Goal: Task Accomplishment & Management: Manage account settings

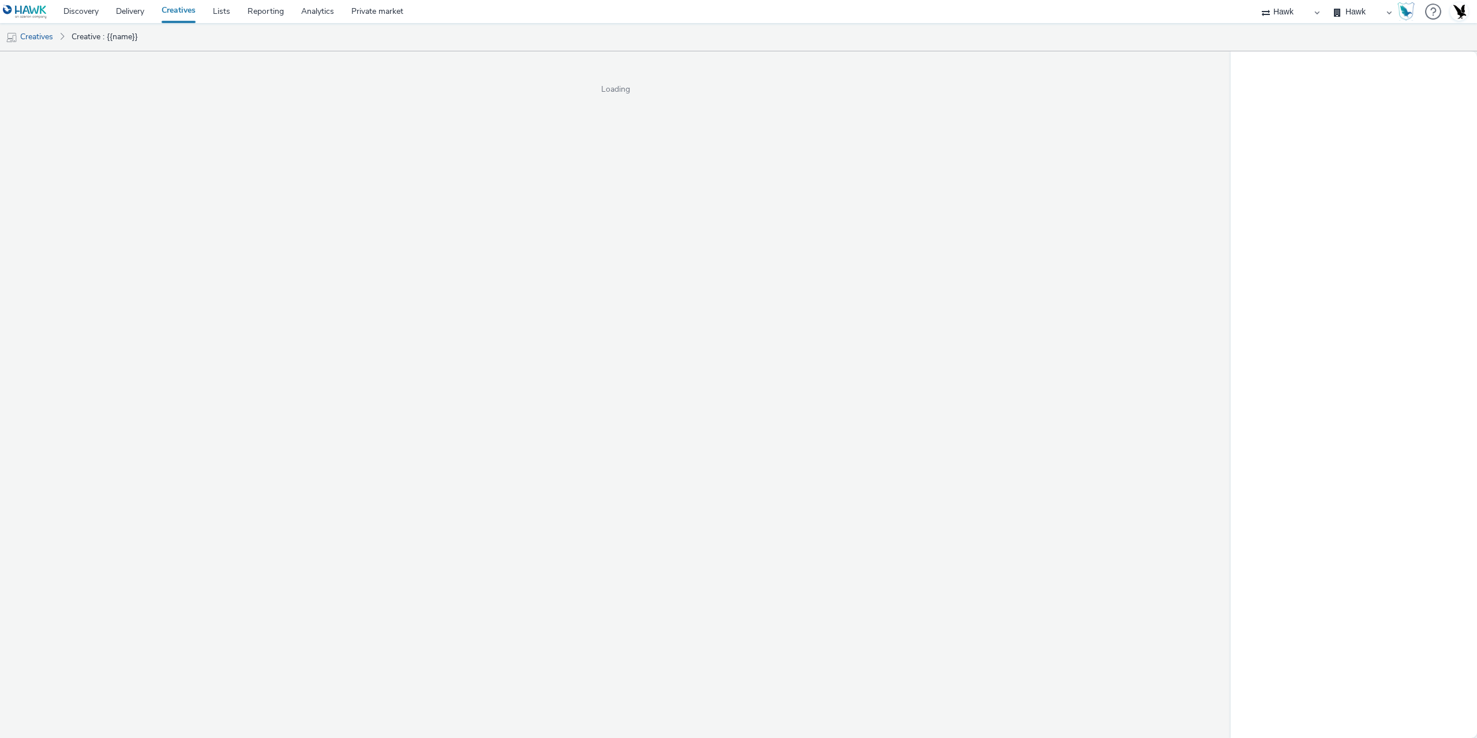
select select "11a7df10-284f-415c-b52a-427acf4c31ae"
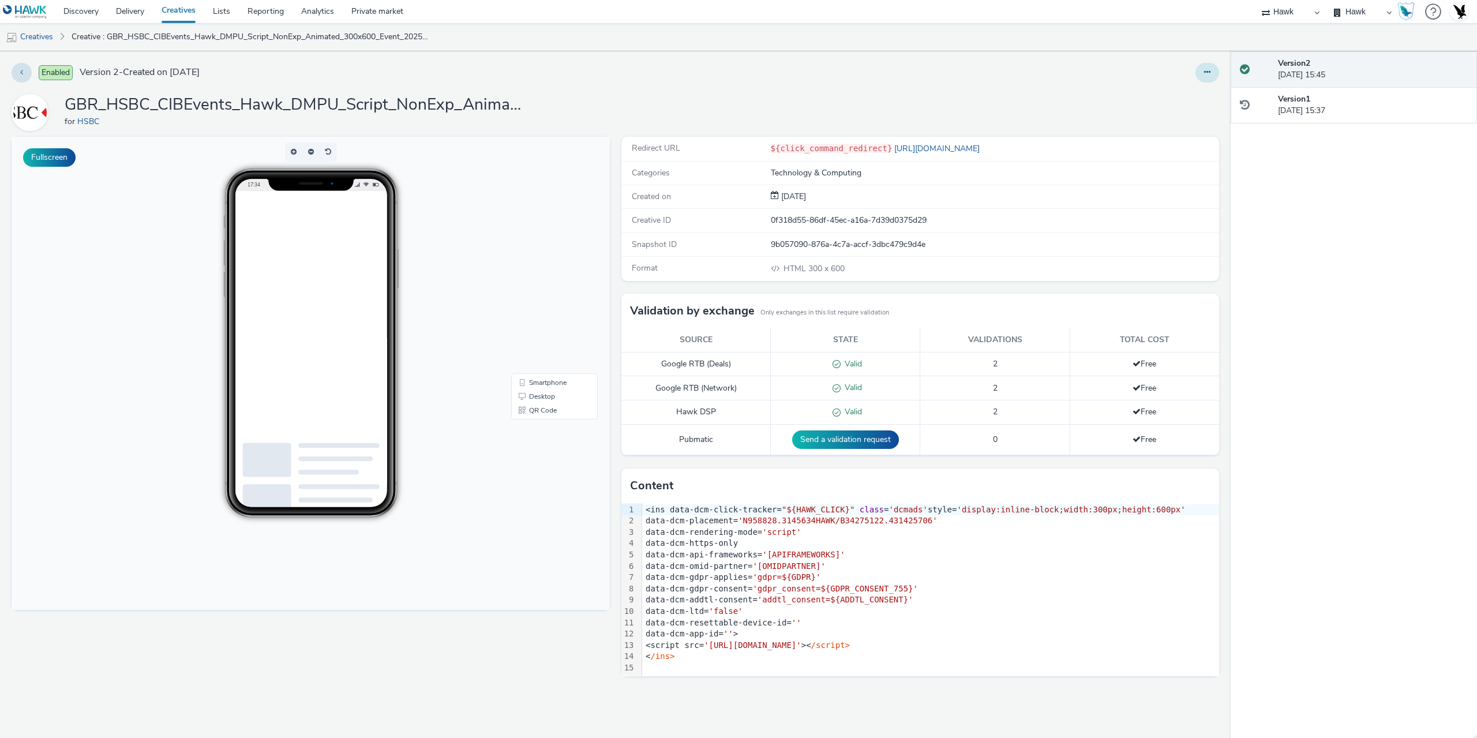
click at [1209, 68] on icon at bounding box center [1207, 72] width 6 height 8
click at [1148, 100] on link "Edit" at bounding box center [1175, 95] width 87 height 23
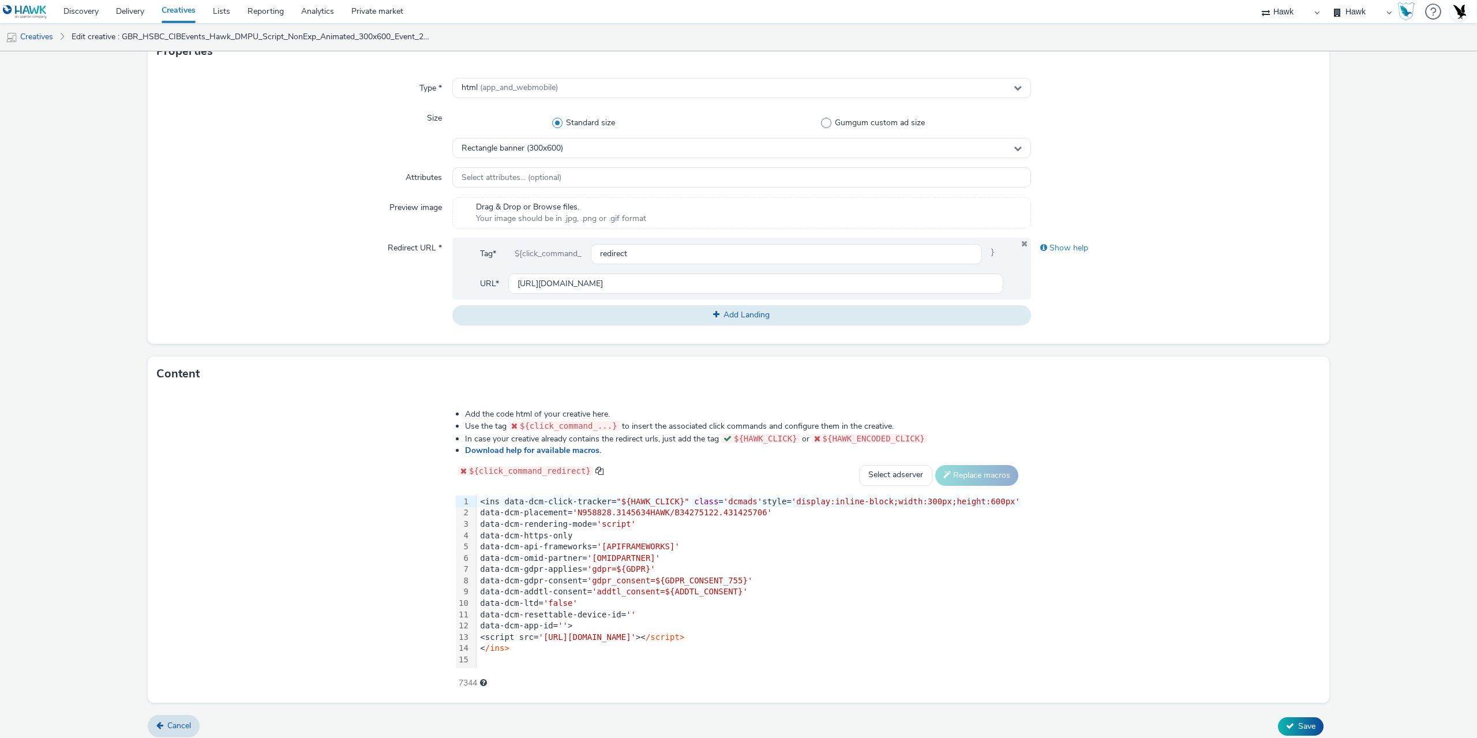
scroll to position [289, 0]
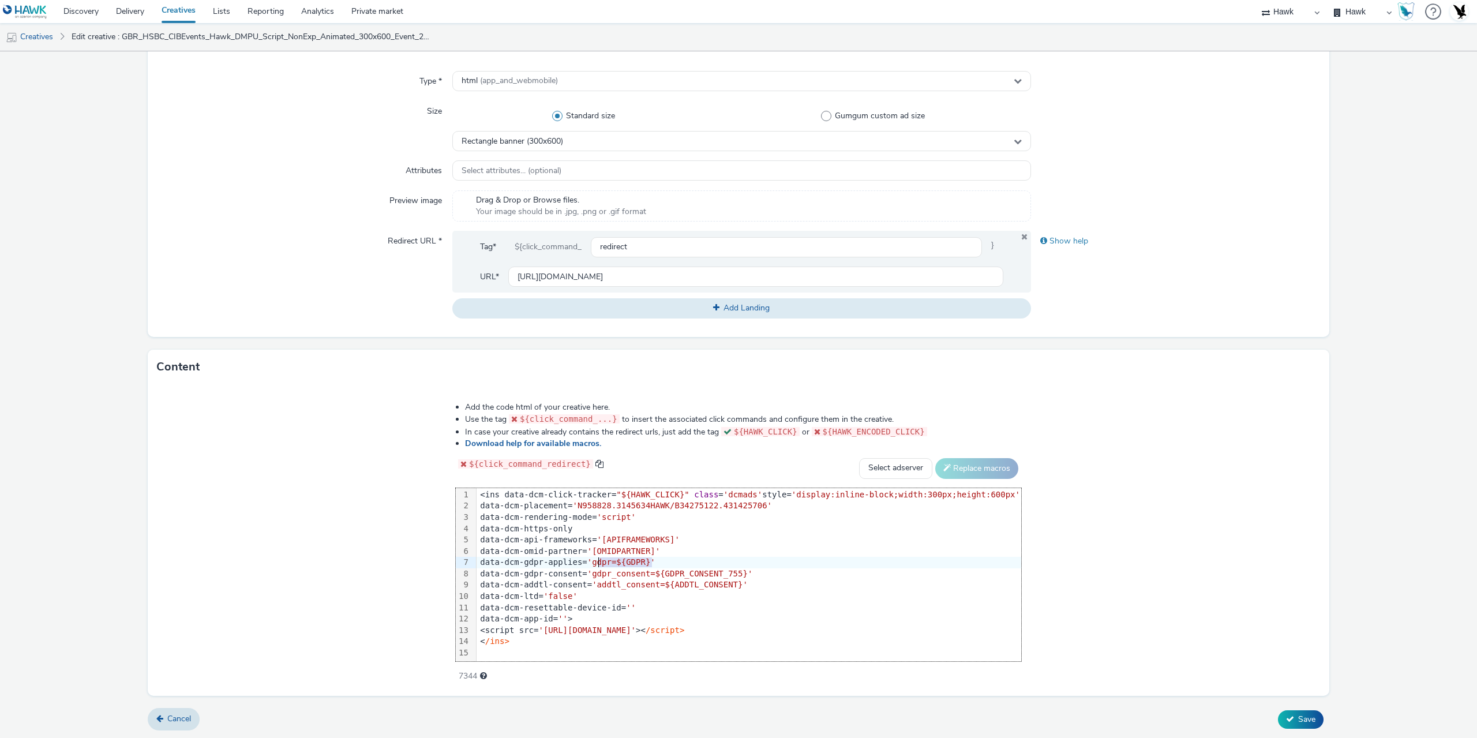
drag, startPoint x: 665, startPoint y: 564, endPoint x: 610, endPoint y: 563, distance: 54.2
click at [610, 563] on span "'gdpr=${GDPR}'" at bounding box center [621, 561] width 68 height 9
drag, startPoint x: 755, startPoint y: 574, endPoint x: 613, endPoint y: 575, distance: 141.9
click at [613, 575] on span "'gdpr_consent=${GDPR_CONSENT_755}'" at bounding box center [670, 573] width 166 height 9
drag, startPoint x: 749, startPoint y: 588, endPoint x: 616, endPoint y: 584, distance: 132.7
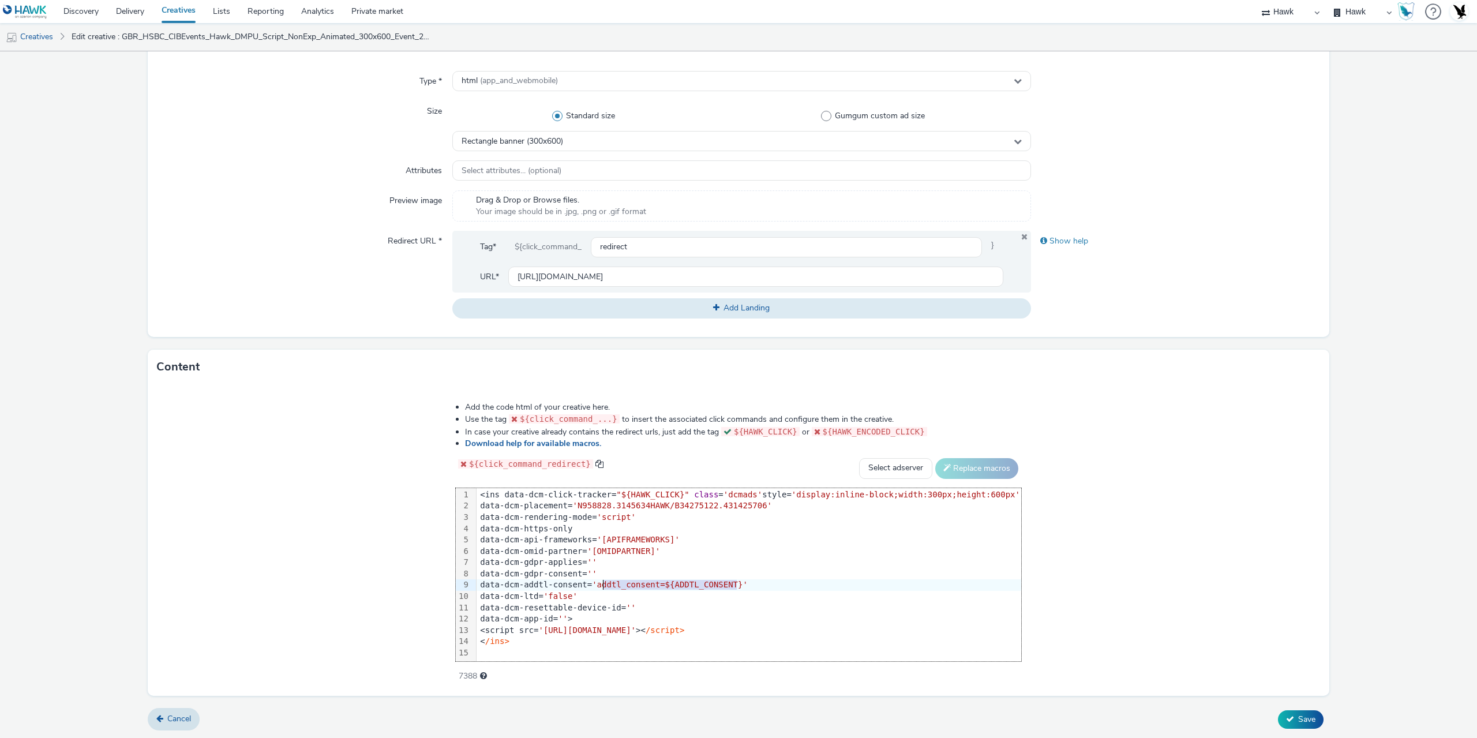
click at [616, 584] on span "'addtl_consent=${ADDTL_CONSENT}'" at bounding box center [670, 584] width 156 height 9
click at [1302, 717] on span "Save" at bounding box center [1306, 719] width 17 height 11
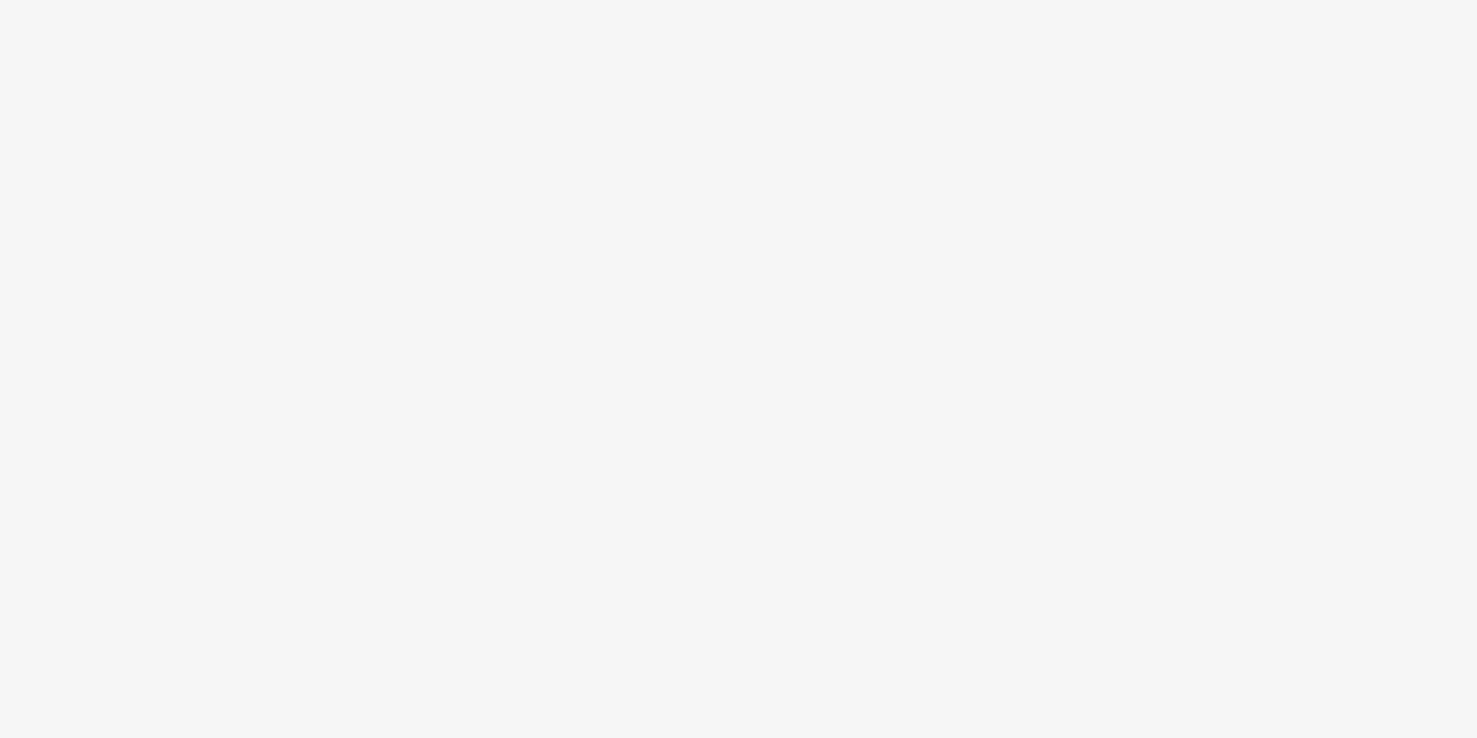
select select "11a7df10-284f-415c-b52a-427acf4c31ae"
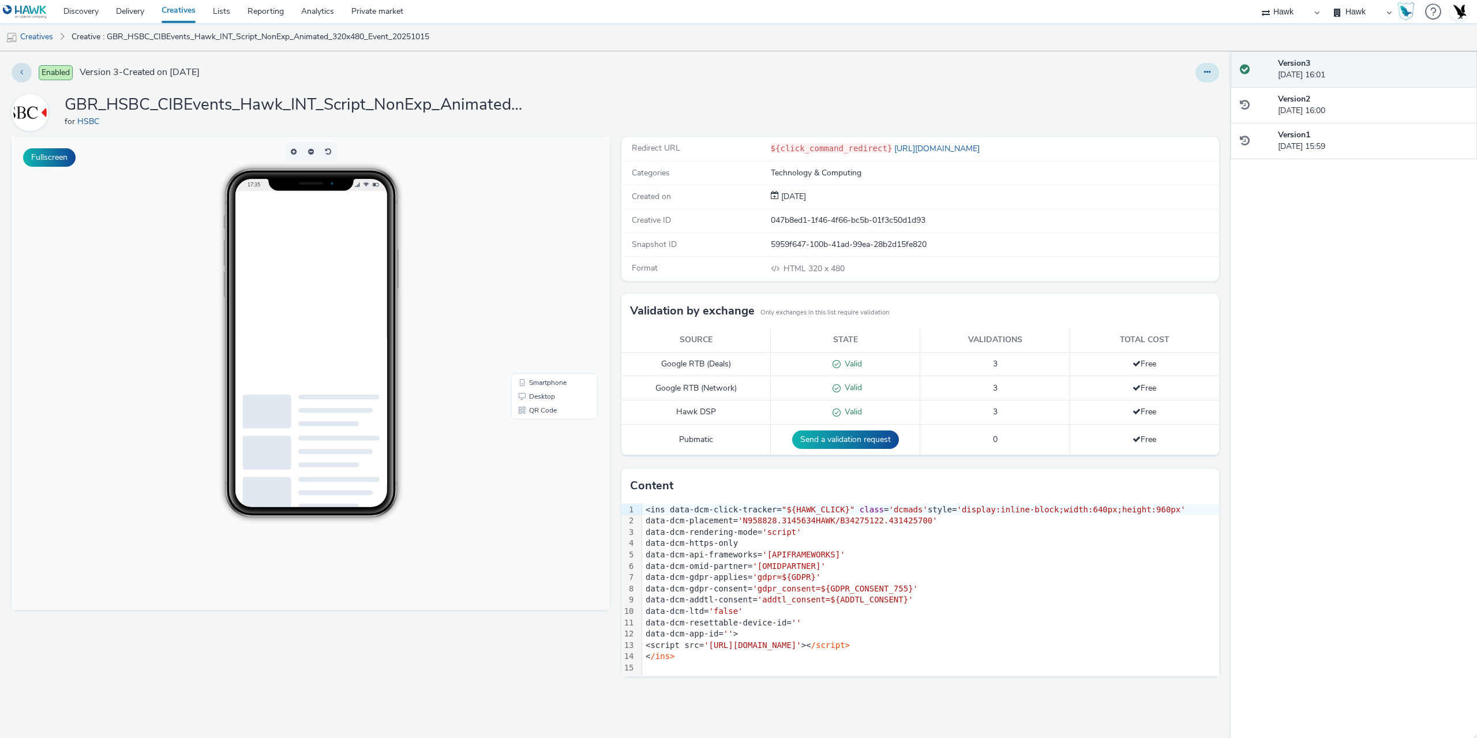
click at [1207, 71] on icon at bounding box center [1207, 72] width 6 height 8
click at [1152, 92] on link "Edit" at bounding box center [1175, 95] width 87 height 23
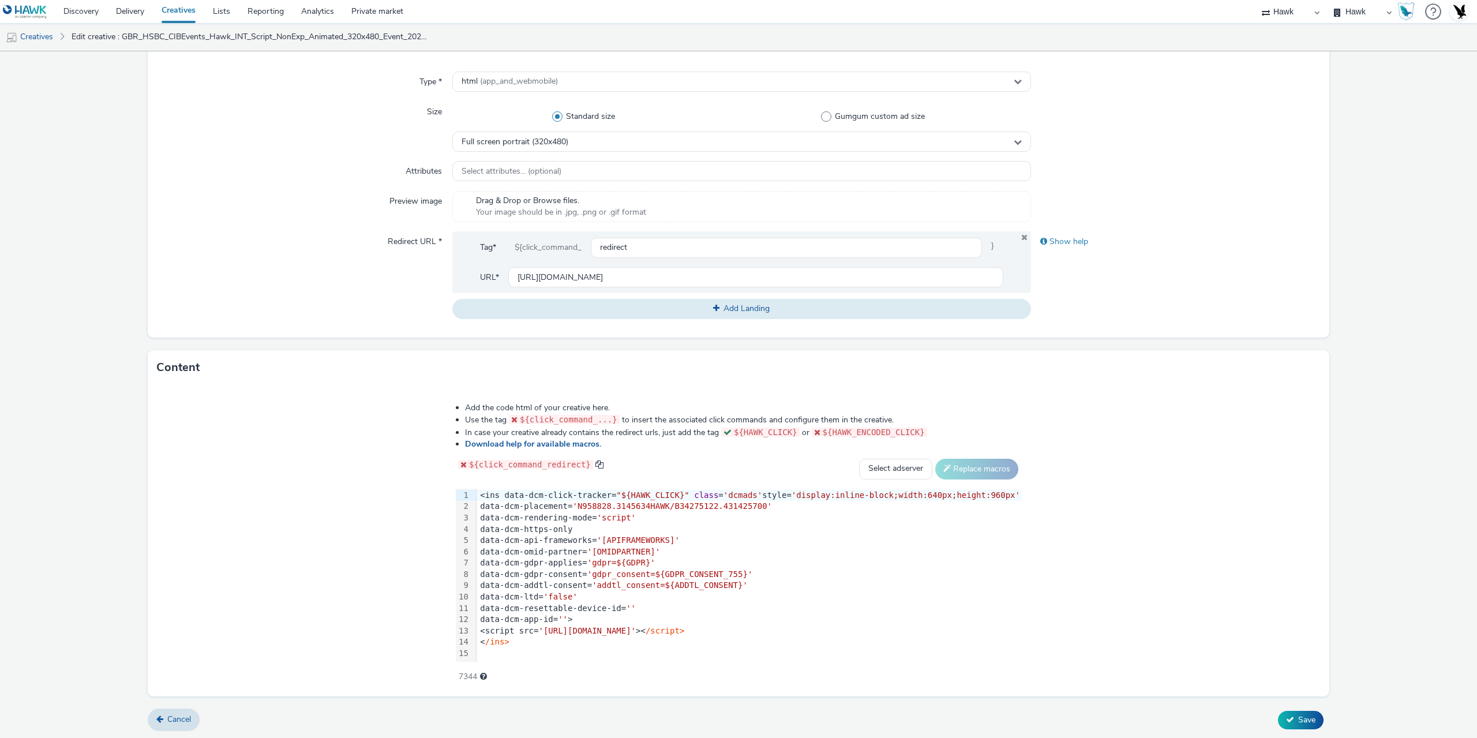
scroll to position [289, 0]
drag, startPoint x: 667, startPoint y: 560, endPoint x: 610, endPoint y: 564, distance: 56.7
click at [610, 564] on span "'gdpr=${GDPR}'" at bounding box center [621, 561] width 68 height 9
drag, startPoint x: 755, startPoint y: 570, endPoint x: 614, endPoint y: 577, distance: 141.0
click at [614, 577] on div "data-dcm-gdpr-consent= 'gdpr_consent=${GDPR_CONSENT_755}'" at bounding box center [749, 574] width 545 height 12
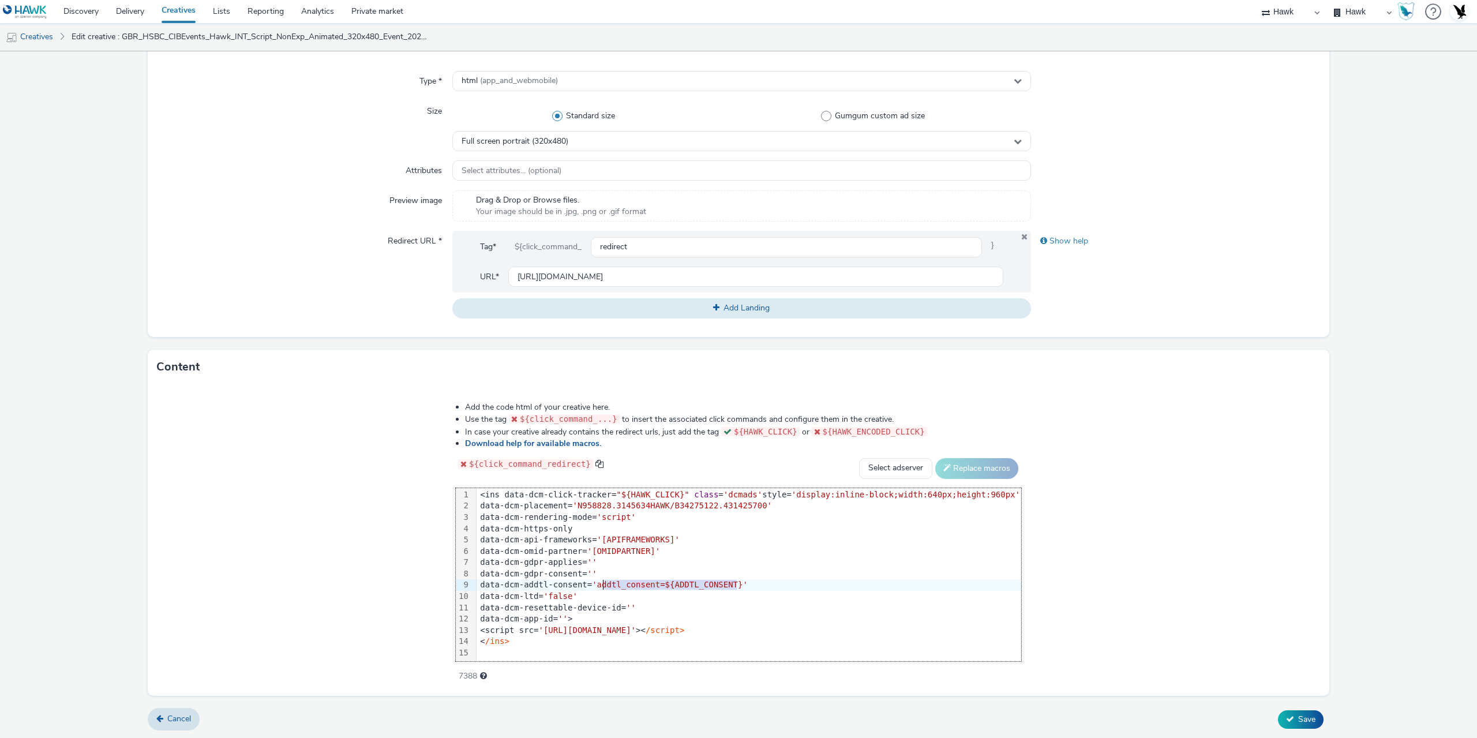
drag, startPoint x: 752, startPoint y: 584, endPoint x: 618, endPoint y: 587, distance: 133.9
click at [618, 587] on span "'addtl_consent=${ADDTL_CONSENT}'" at bounding box center [670, 584] width 156 height 9
click at [1299, 719] on span "Save" at bounding box center [1306, 719] width 17 height 11
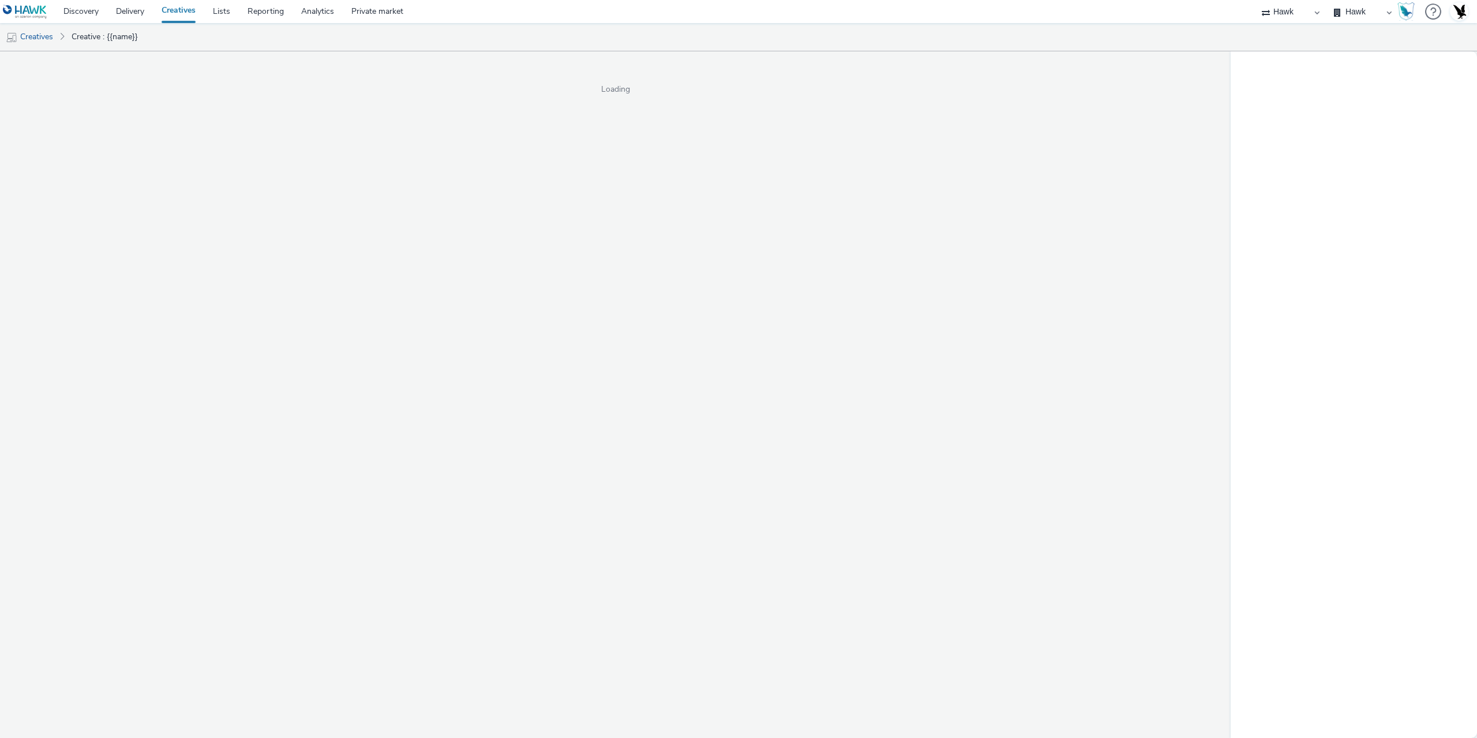
select select "11a7df10-284f-415c-b52a-427acf4c31ae"
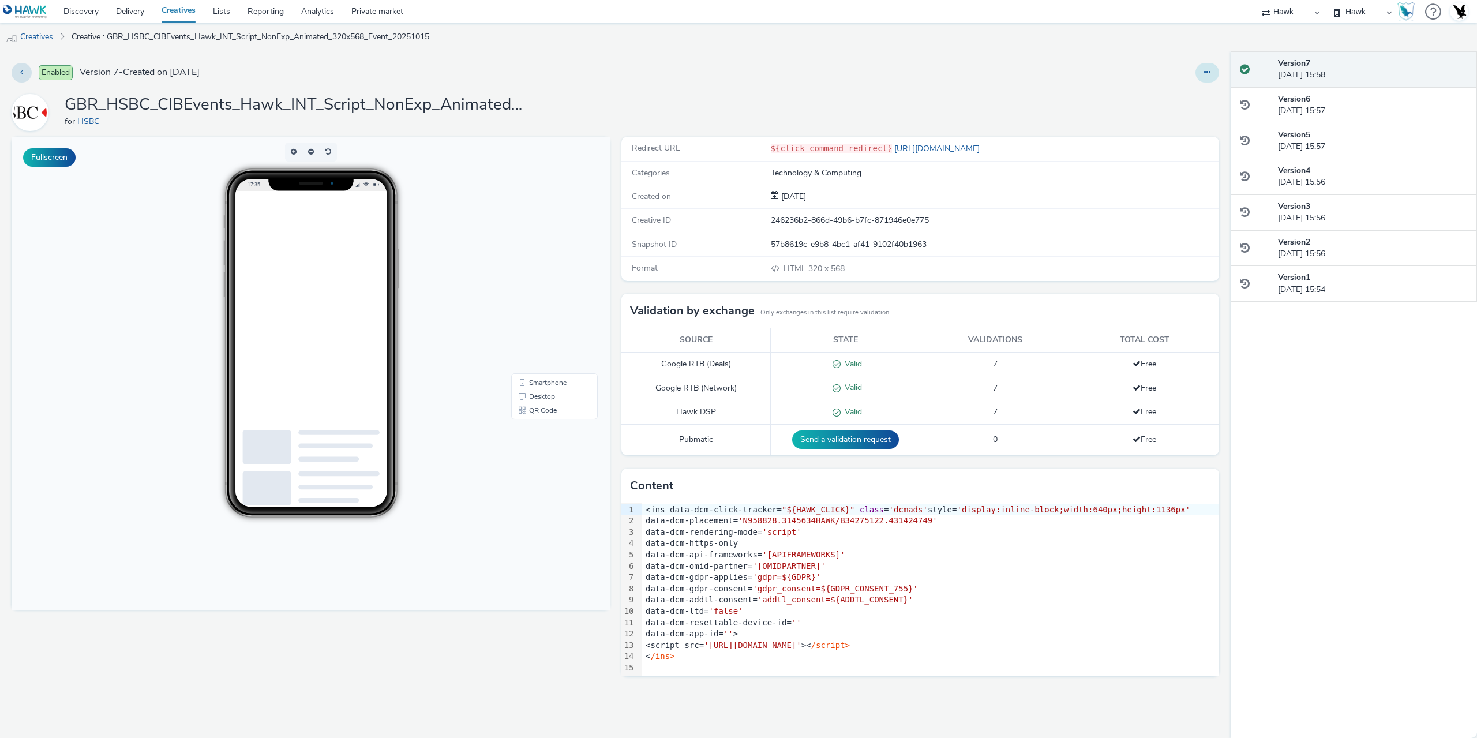
click at [1207, 74] on icon at bounding box center [1207, 72] width 6 height 8
click at [1183, 95] on link "Edit" at bounding box center [1175, 95] width 87 height 23
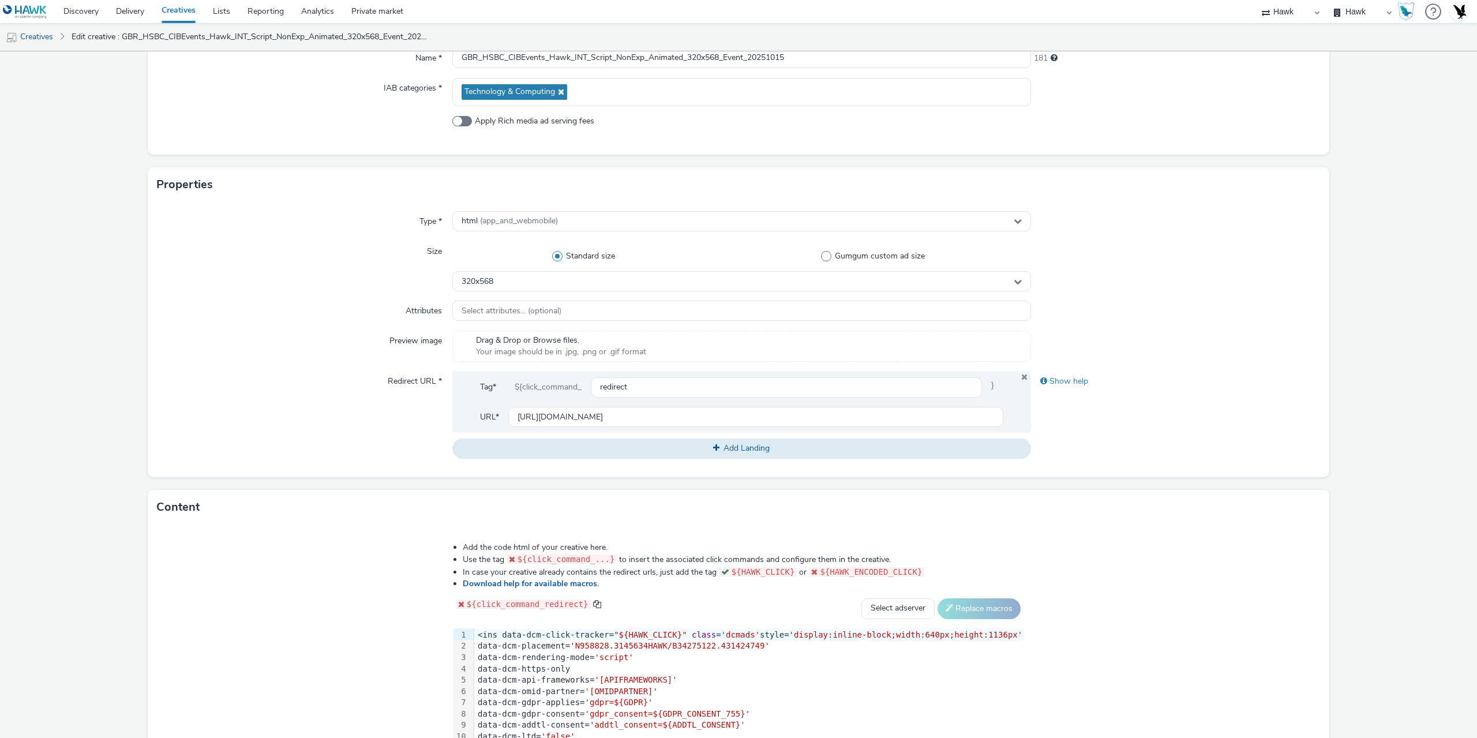
scroll to position [289, 0]
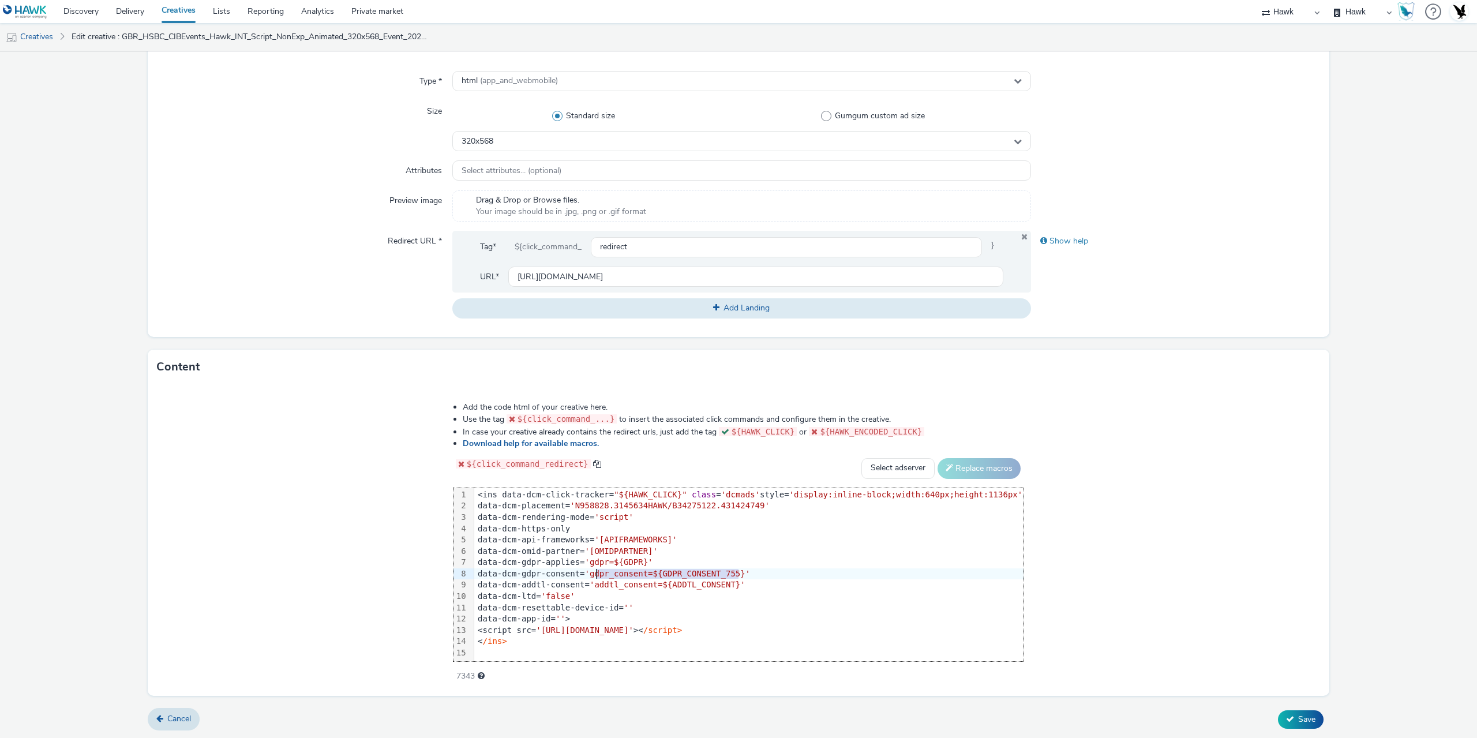
drag, startPoint x: 752, startPoint y: 569, endPoint x: 609, endPoint y: 571, distance: 143.1
click at [609, 571] on span "'gdpr_consent=${GDPR_CONSENT_755}'" at bounding box center [668, 573] width 166 height 9
click at [653, 559] on span "'gdpr=${GDPR}'" at bounding box center [619, 561] width 68 height 9
drag, startPoint x: 663, startPoint y: 561, endPoint x: 611, endPoint y: 563, distance: 51.9
click at [611, 563] on span "'gdpr=${GDPR}'" at bounding box center [619, 561] width 68 height 9
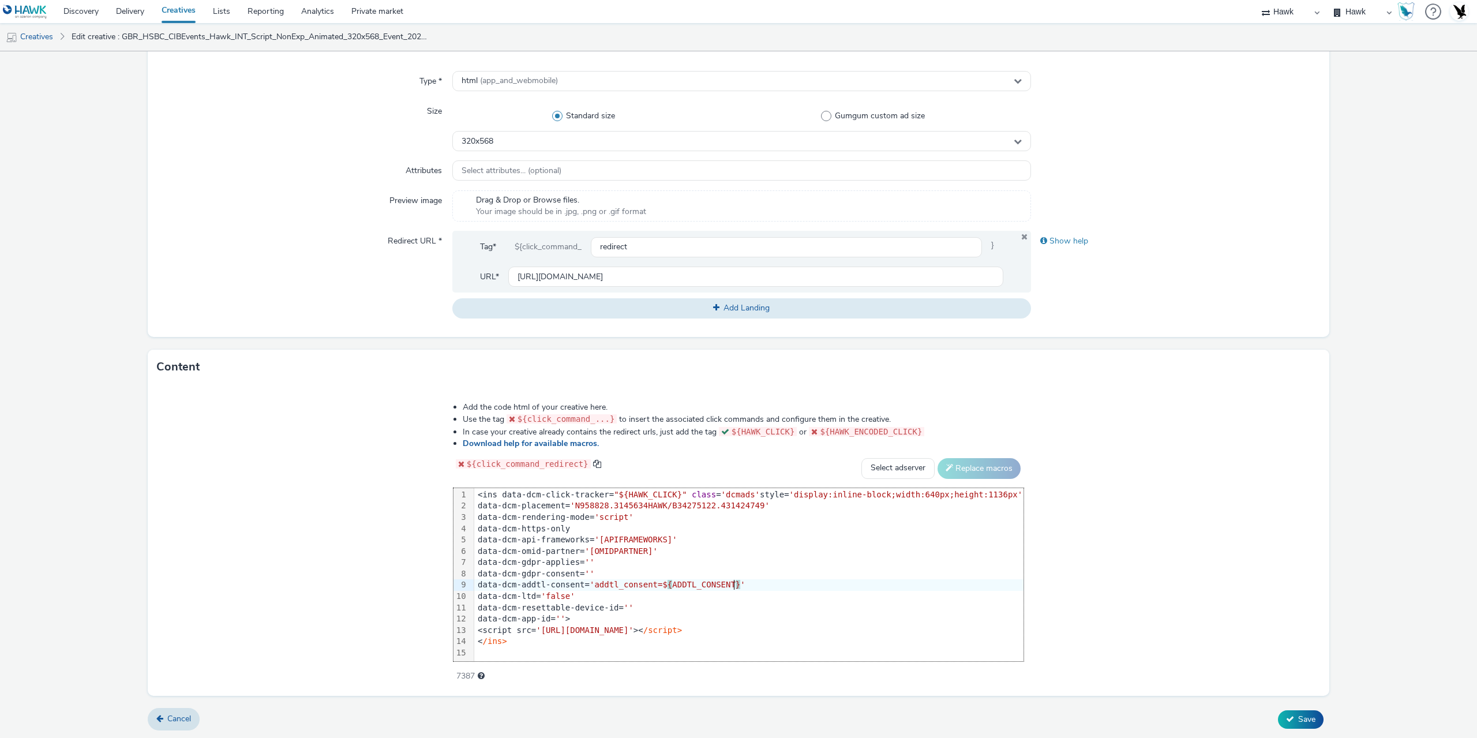
click at [746, 583] on div "data-dcm-addtl-consent= 'addtl_consent=$ { ADDTL_CONSENT } '" at bounding box center [748, 585] width 549 height 12
click at [745, 583] on span "'" at bounding box center [742, 584] width 5 height 9
click at [763, 583] on div "data-dcm-addtl-consent= 'addtl_consent=$ { ADDTL_CONSENT } '" at bounding box center [748, 585] width 549 height 12
drag, startPoint x: 748, startPoint y: 584, endPoint x: 616, endPoint y: 580, distance: 132.7
click at [616, 580] on span "'addtl_consent=${ADDTL_CONSENT}'" at bounding box center [668, 584] width 156 height 9
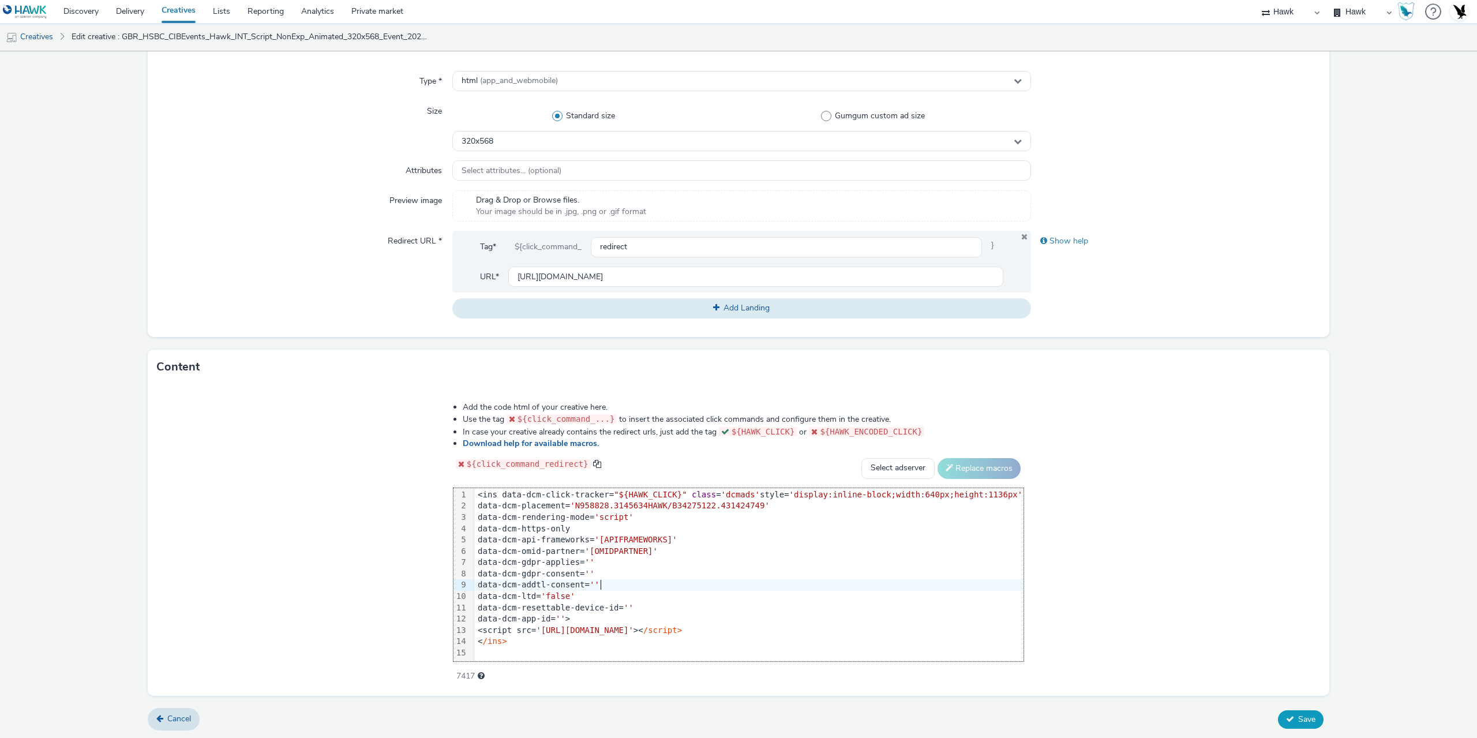
click at [1300, 722] on span "Save" at bounding box center [1306, 719] width 17 height 11
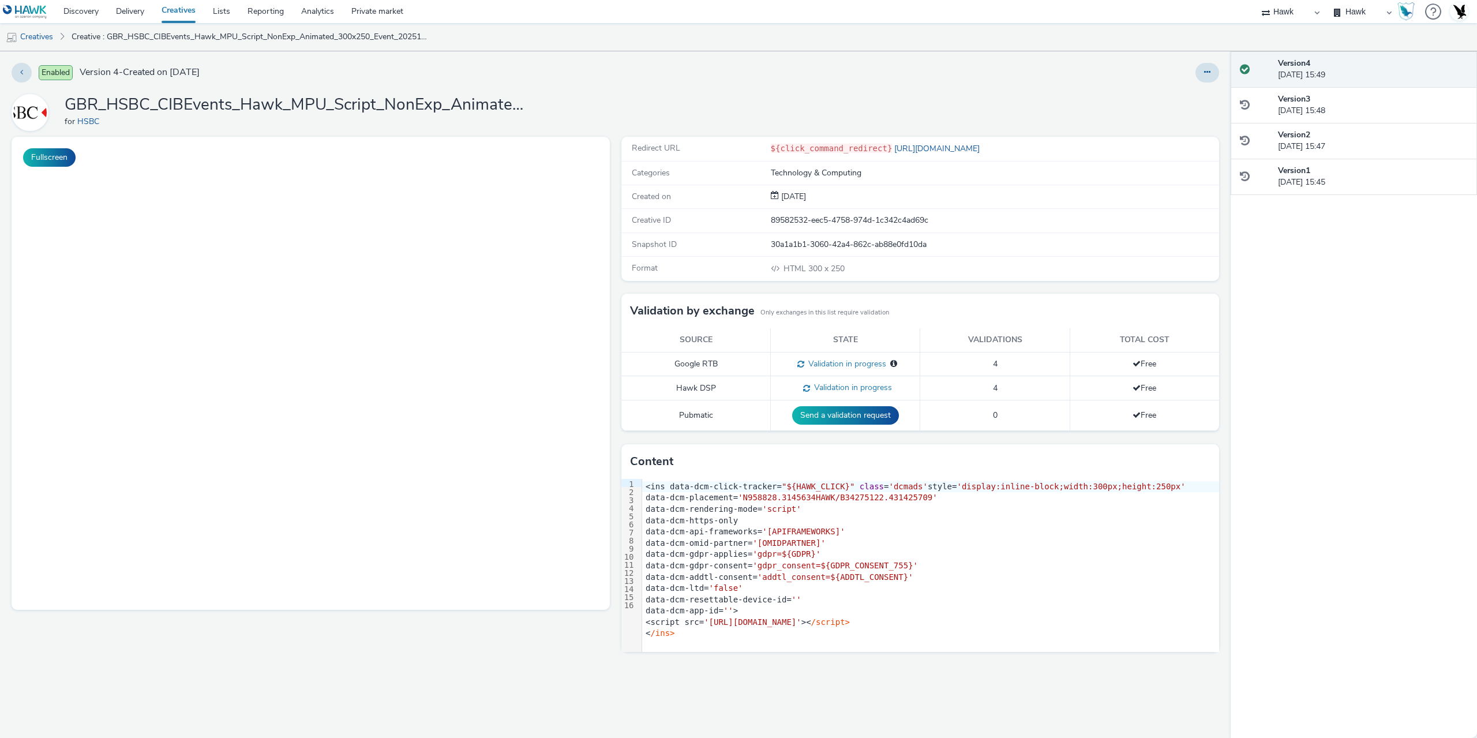
select select "11a7df10-284f-415c-b52a-427acf4c31ae"
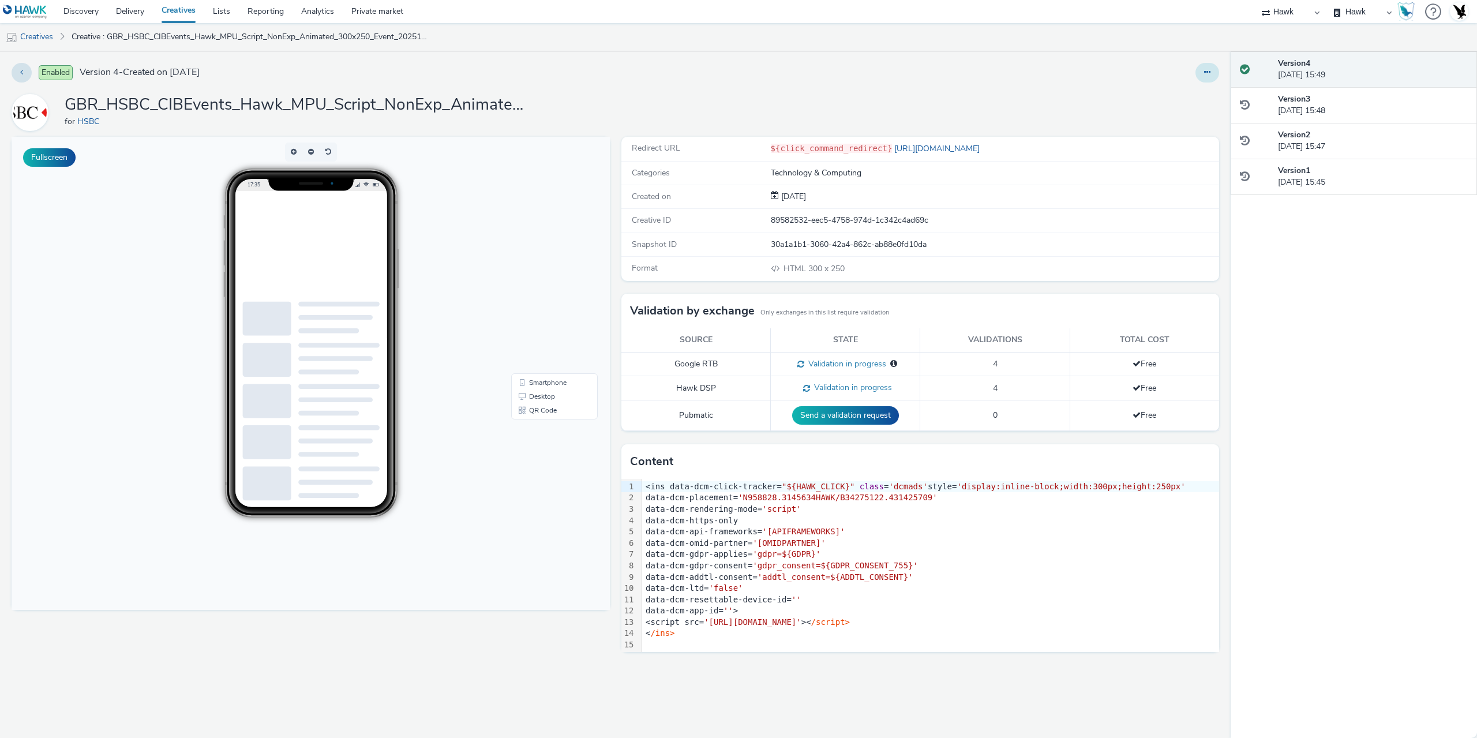
click at [1207, 78] on button at bounding box center [1207, 73] width 24 height 20
click at [1180, 95] on link "Edit" at bounding box center [1175, 95] width 87 height 23
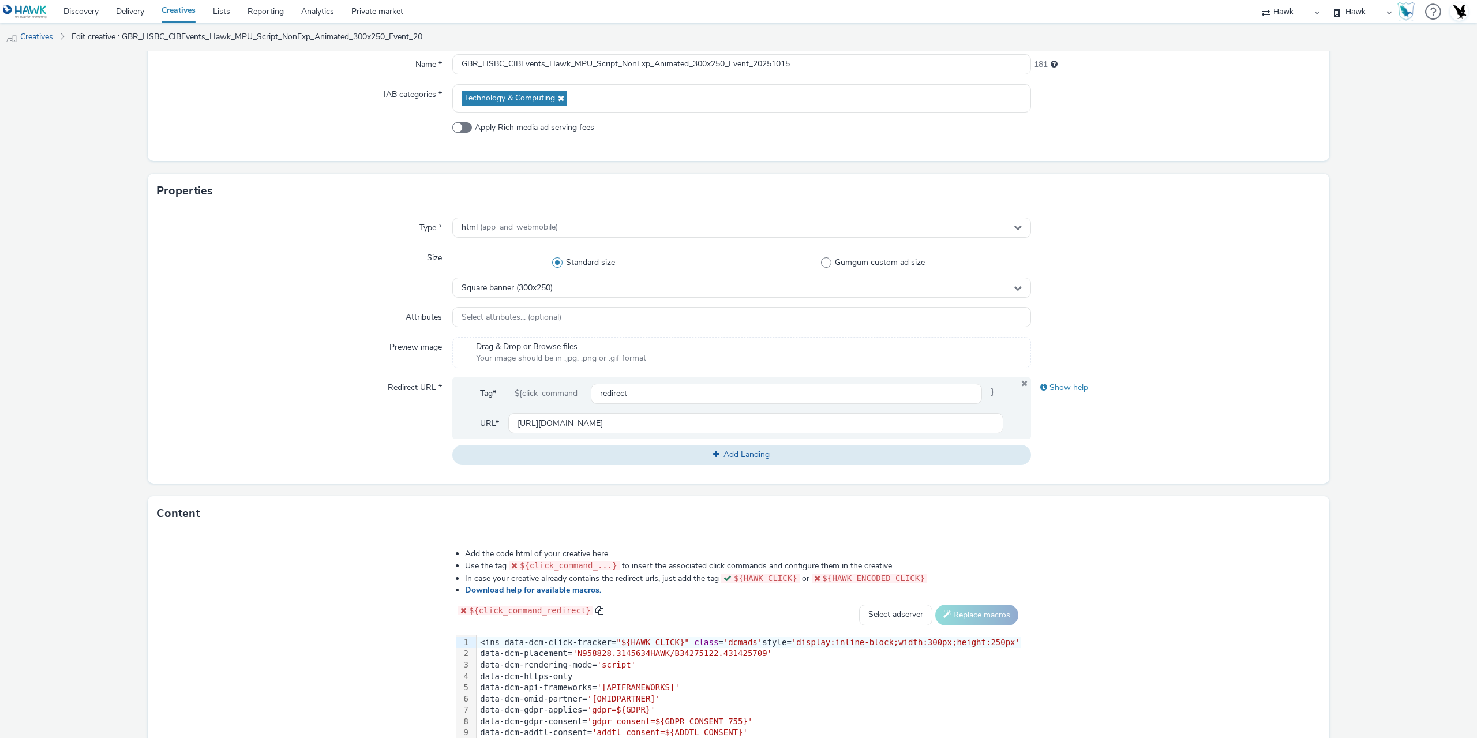
scroll to position [289, 0]
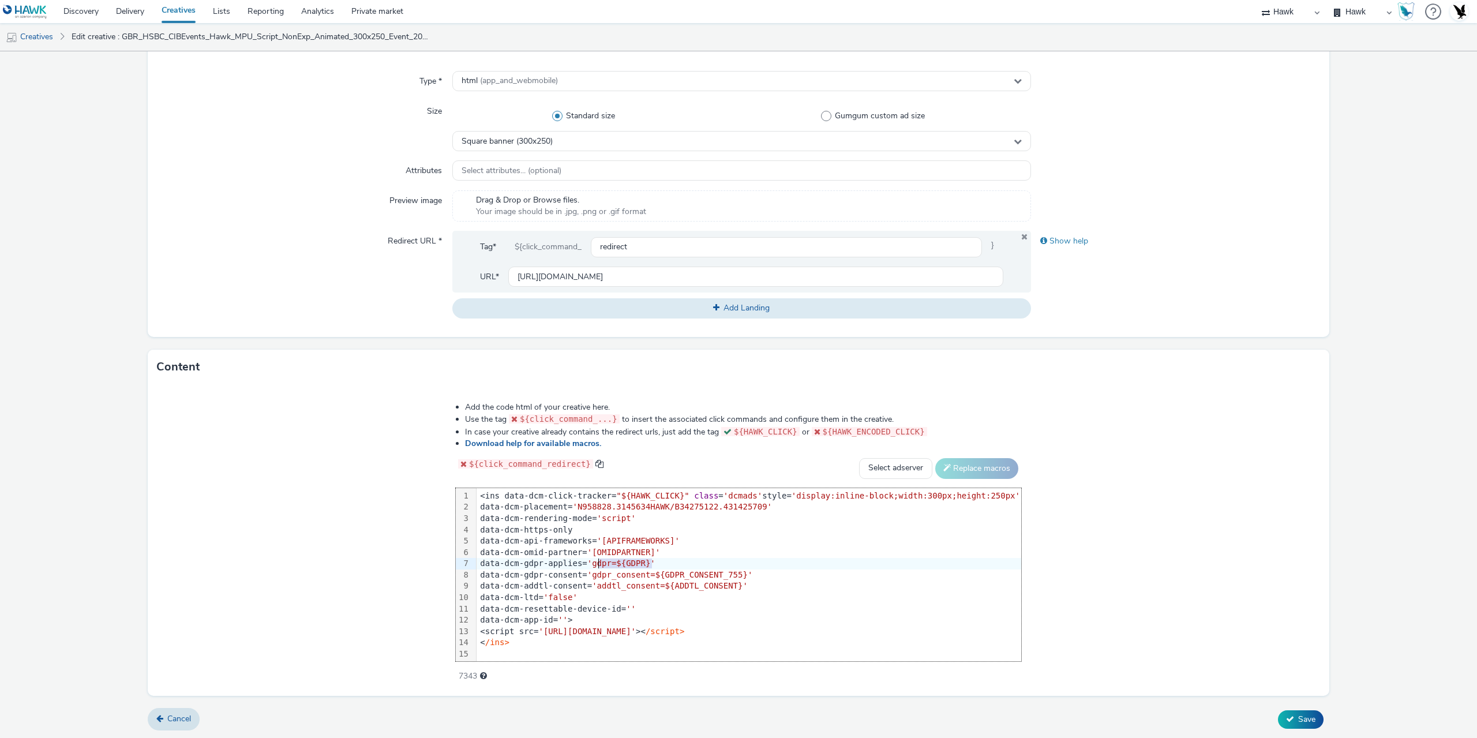
drag, startPoint x: 666, startPoint y: 563, endPoint x: 613, endPoint y: 561, distance: 52.5
click at [613, 561] on span "'gdpr=${GDPR}'" at bounding box center [621, 562] width 68 height 9
click at [753, 577] on span "'gdpr_consent=${GDPR_CONSENT_755}'" at bounding box center [670, 574] width 166 height 9
drag, startPoint x: 755, startPoint y: 576, endPoint x: 611, endPoint y: 573, distance: 143.7
click at [611, 573] on span "'gdpr_consent=${GDPR_CONSENT_755}'" at bounding box center [670, 574] width 166 height 9
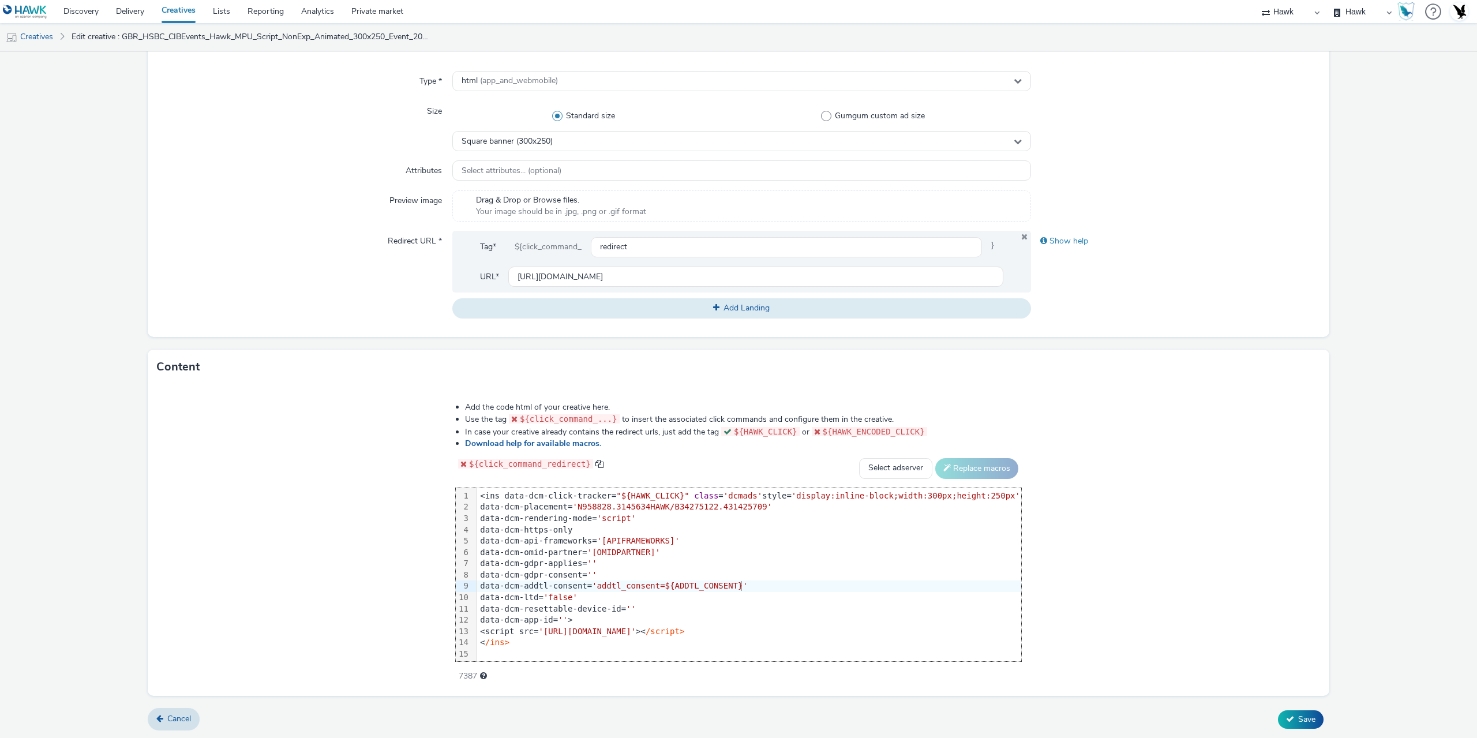
click at [758, 586] on div "data-dcm-addtl-consent= 'addtl_consent=${ADDTL_CONSENT}'" at bounding box center [749, 586] width 545 height 12
drag, startPoint x: 752, startPoint y: 587, endPoint x: 616, endPoint y: 586, distance: 136.1
click at [616, 586] on span "'addtl_consent=${ADDTL_CONSENT}'" at bounding box center [670, 585] width 156 height 9
click at [1298, 718] on span "Save" at bounding box center [1306, 719] width 17 height 11
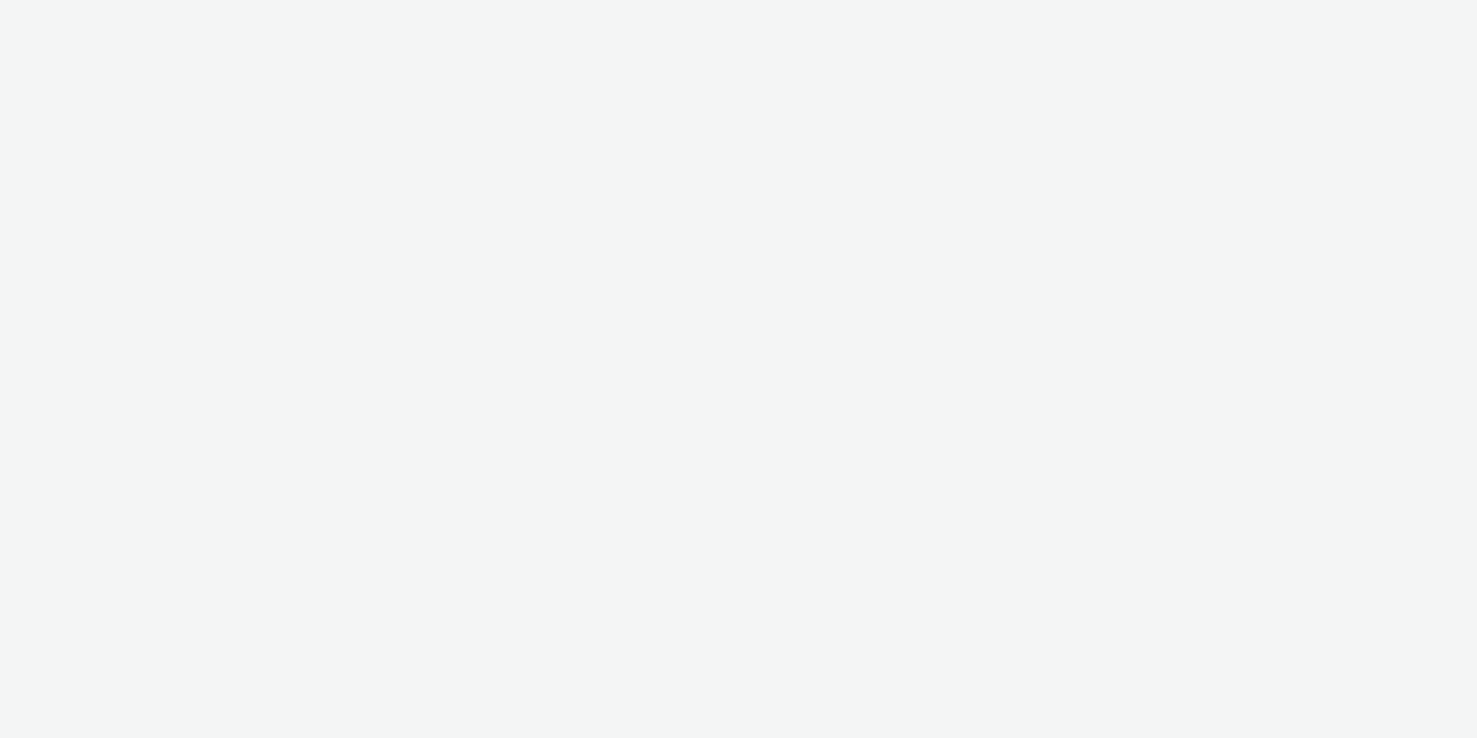
select select "11a7df10-284f-415c-b52a-427acf4c31ae"
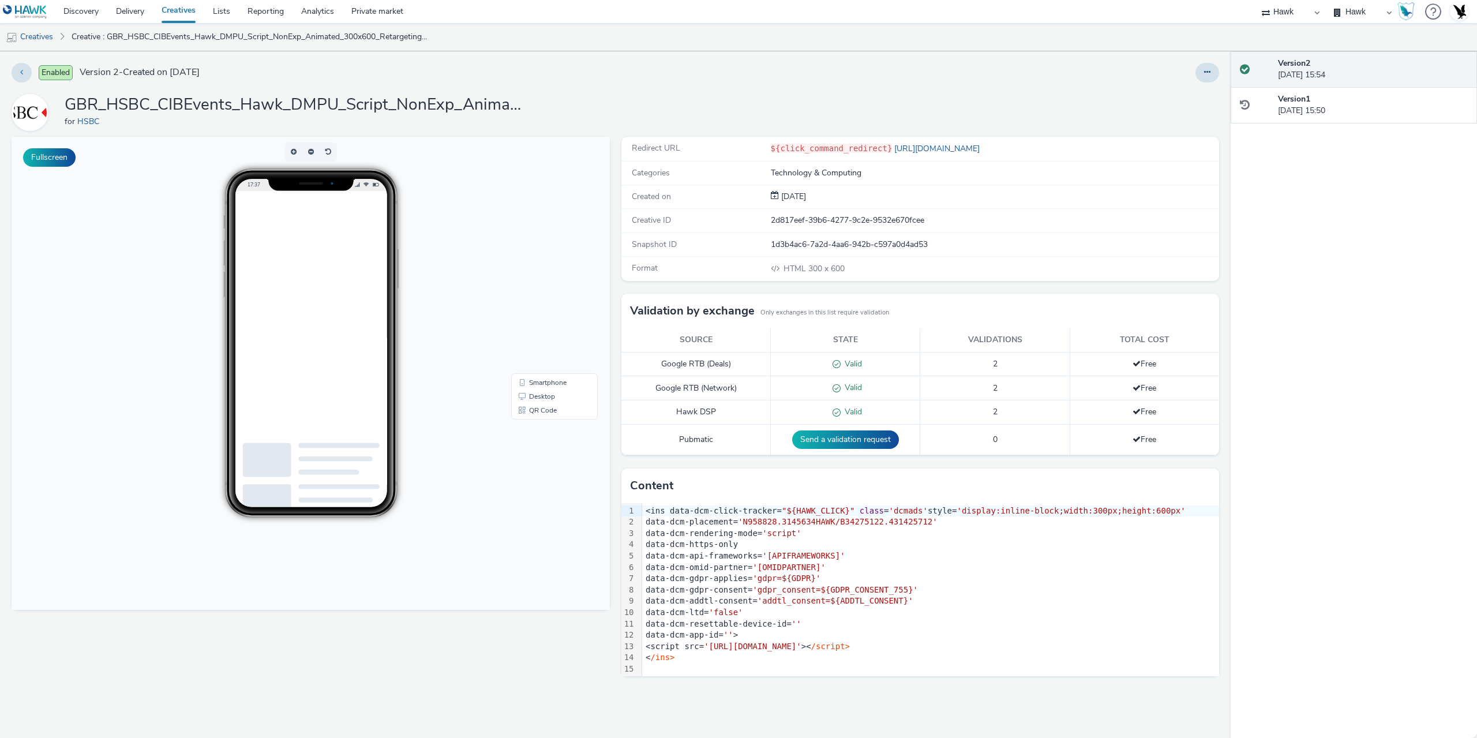
click at [1203, 88] on div "Enabled Version 2 - Created on 15 October 2025 GBR_HSBC_CIBEvents_Hawk_DMPU_Scr…" at bounding box center [615, 394] width 1230 height 686
click at [1205, 80] on button at bounding box center [1207, 73] width 24 height 20
click at [1161, 99] on link "Edit" at bounding box center [1175, 95] width 87 height 23
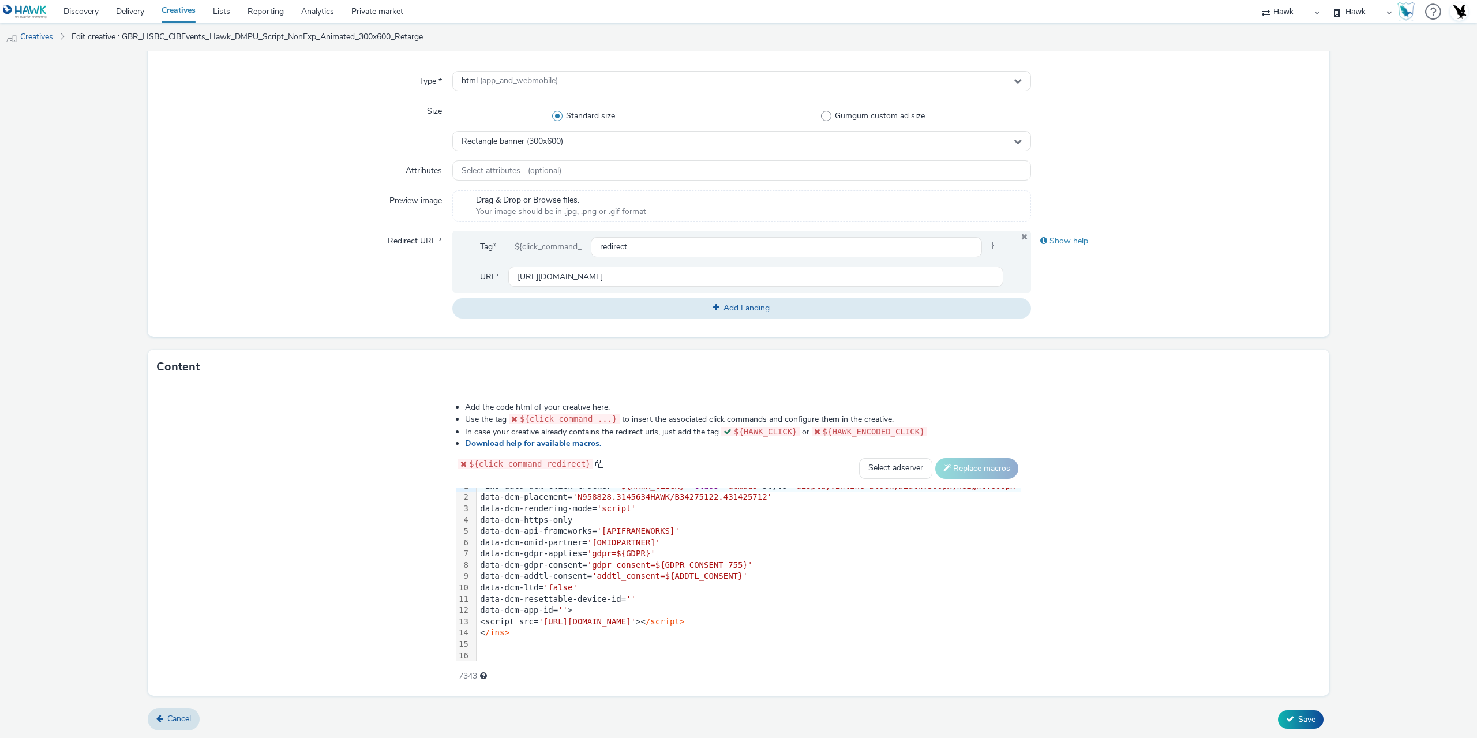
scroll to position [12, 0]
drag, startPoint x: 666, startPoint y: 554, endPoint x: 610, endPoint y: 551, distance: 56.6
click at [610, 551] on span "'gdpr=${GDPR}'" at bounding box center [621, 550] width 68 height 9
click at [753, 562] on span "'gdpr_consent=${GDPR_CONSENT_755}'" at bounding box center [670, 562] width 166 height 9
click at [754, 562] on div "data-dcm-gdpr-consent= ' gdpr_consent=${GDPR_CONSENT_755}'" at bounding box center [749, 563] width 545 height 12
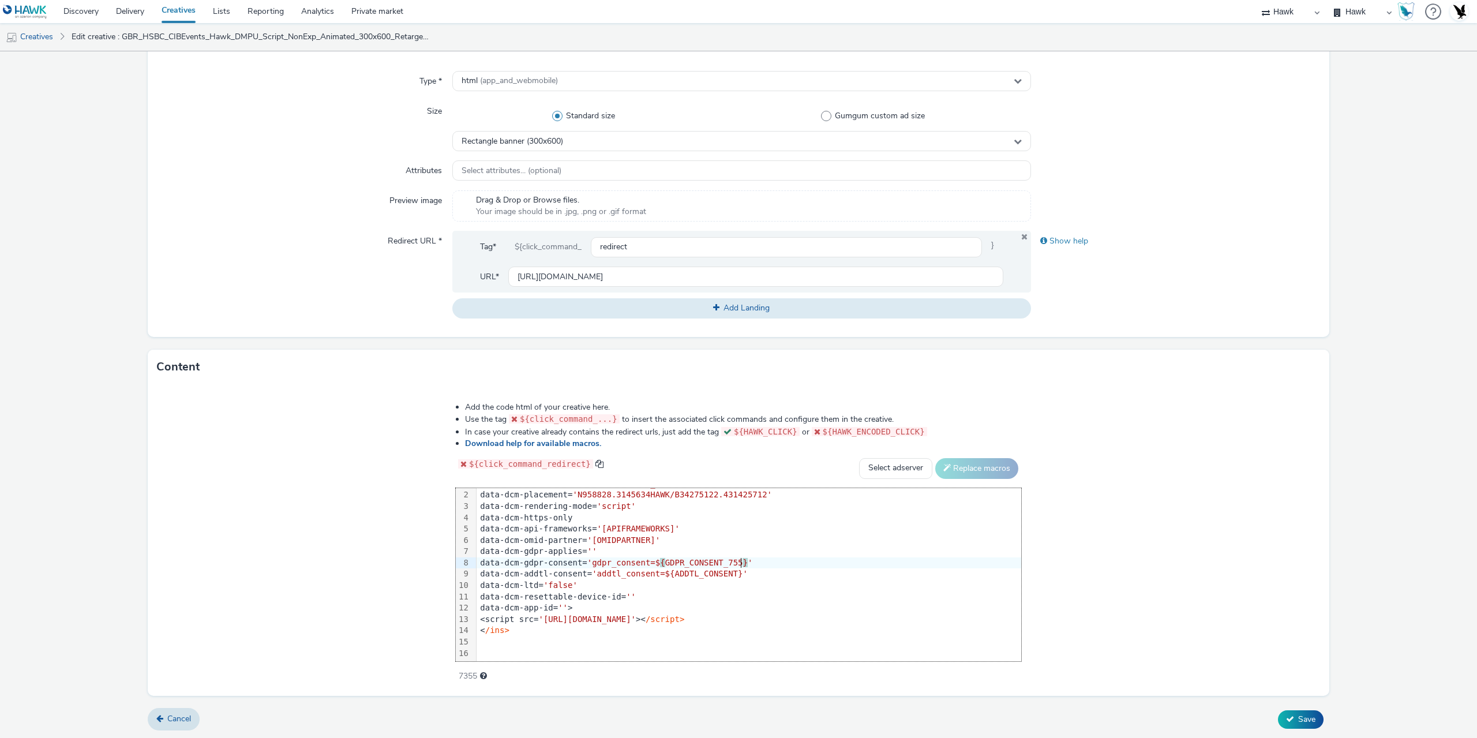
click at [763, 561] on div "data-dcm-gdpr-consent= 'gdpr_consent=$ { GDPR_CONSENT_755 } '" at bounding box center [749, 563] width 545 height 12
drag, startPoint x: 756, startPoint y: 561, endPoint x: 614, endPoint y: 562, distance: 141.9
click at [614, 562] on span "'gdpr_consent=${GDPR_CONSENT_755}'" at bounding box center [670, 562] width 166 height 9
click at [760, 572] on div "data-dcm-addtl-consent= 'addtl_consent=${ADDTL_CONSENT}'" at bounding box center [749, 574] width 545 height 12
drag, startPoint x: 751, startPoint y: 573, endPoint x: 616, endPoint y: 571, distance: 134.4
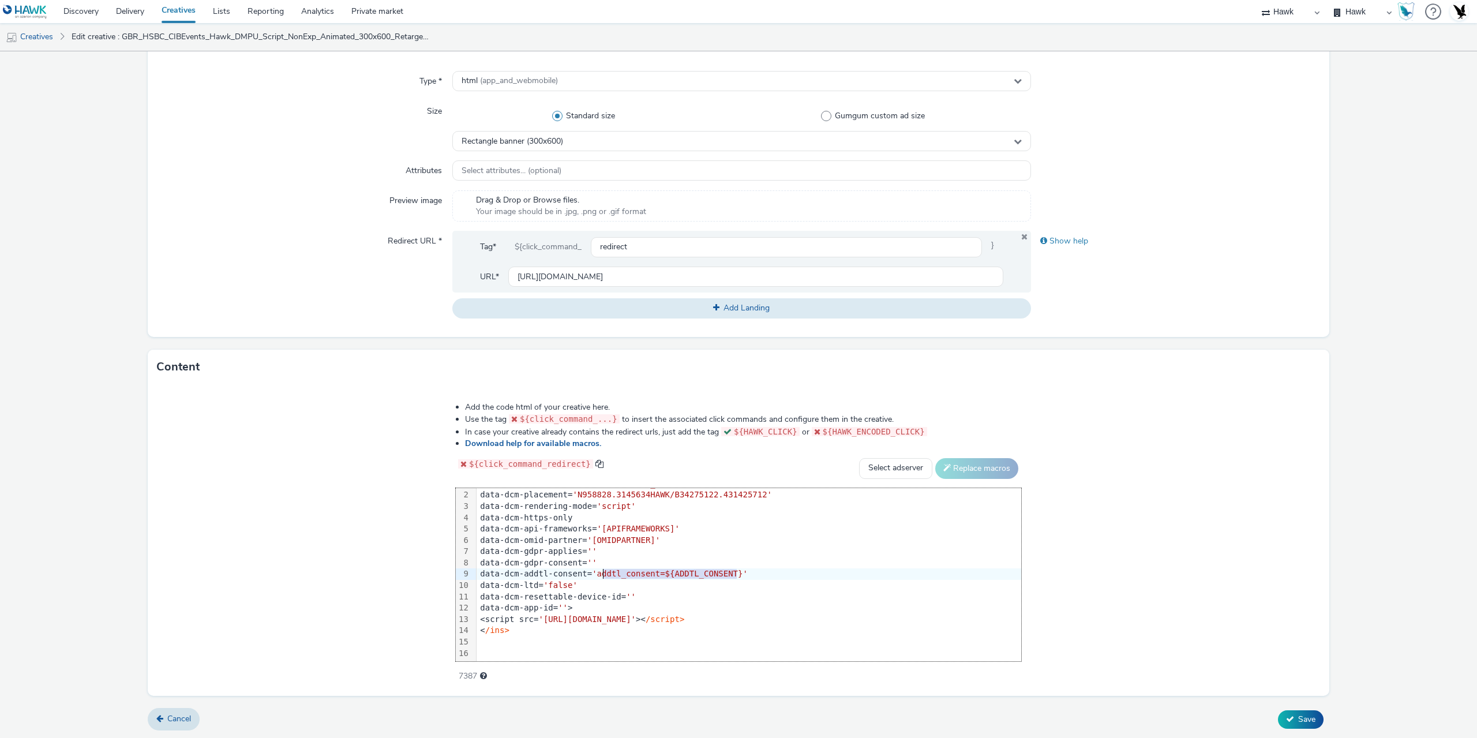
click at [616, 571] on span "'addtl_consent=${ADDTL_CONSENT}'" at bounding box center [670, 573] width 156 height 9
click at [1295, 711] on button "Save" at bounding box center [1301, 719] width 46 height 18
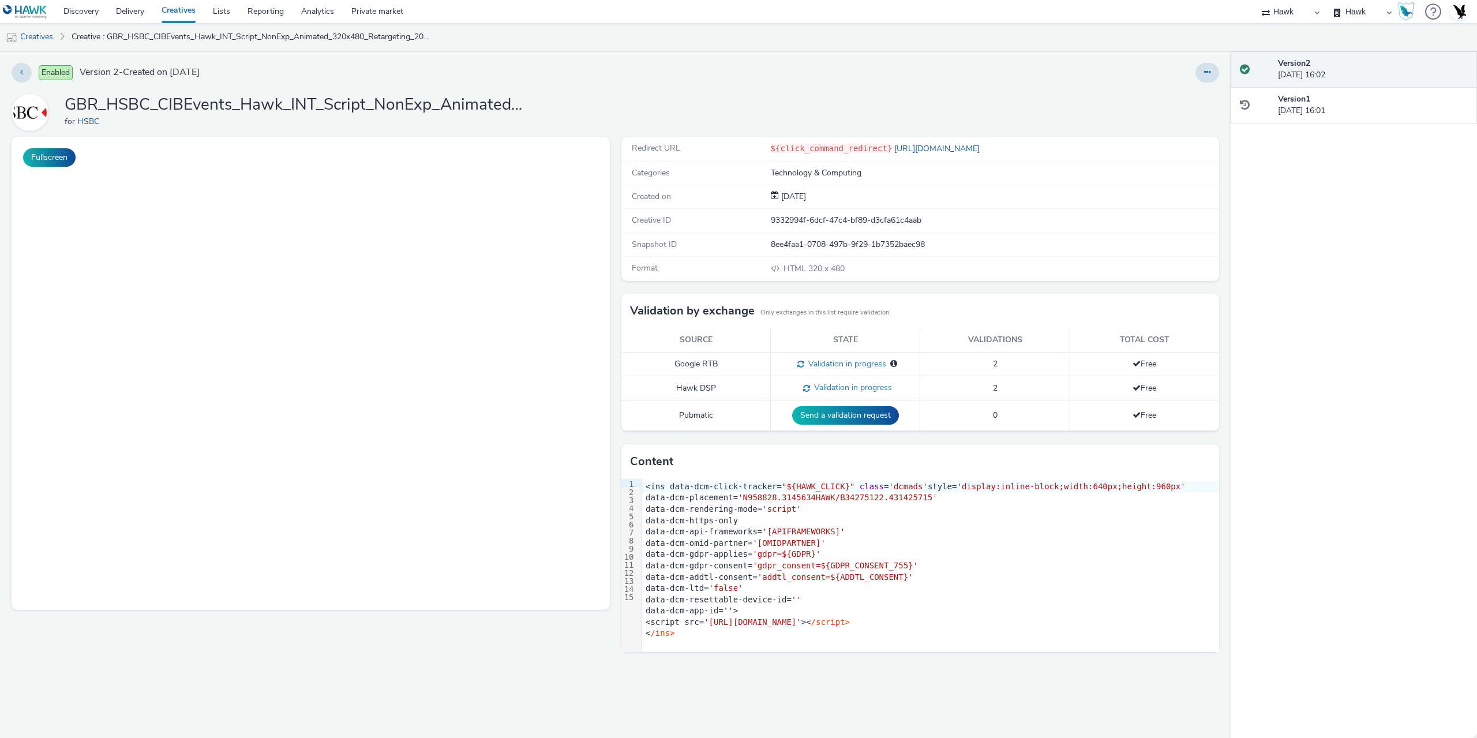
select select "11a7df10-284f-415c-b52a-427acf4c31ae"
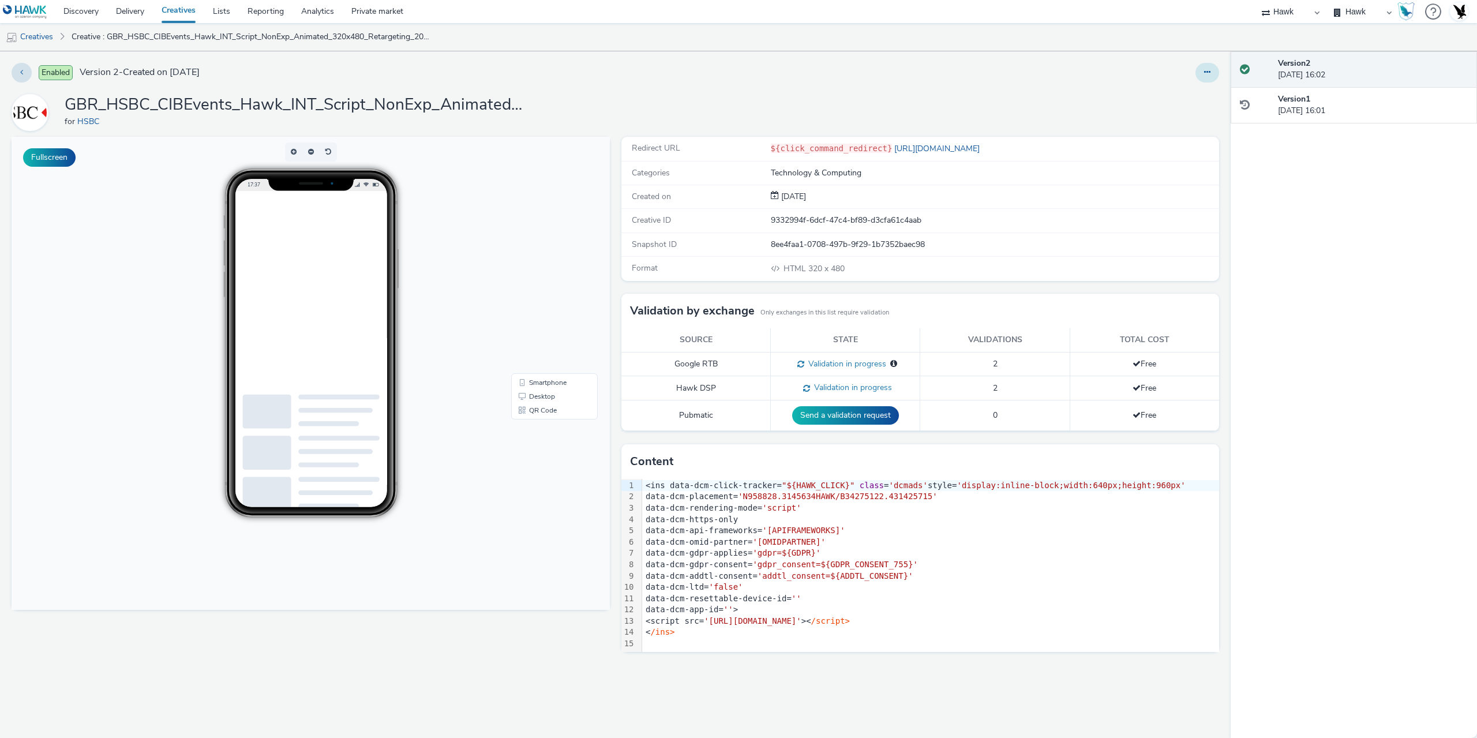
click at [1203, 73] on button at bounding box center [1207, 73] width 24 height 20
click at [1180, 91] on link "Edit" at bounding box center [1175, 95] width 87 height 23
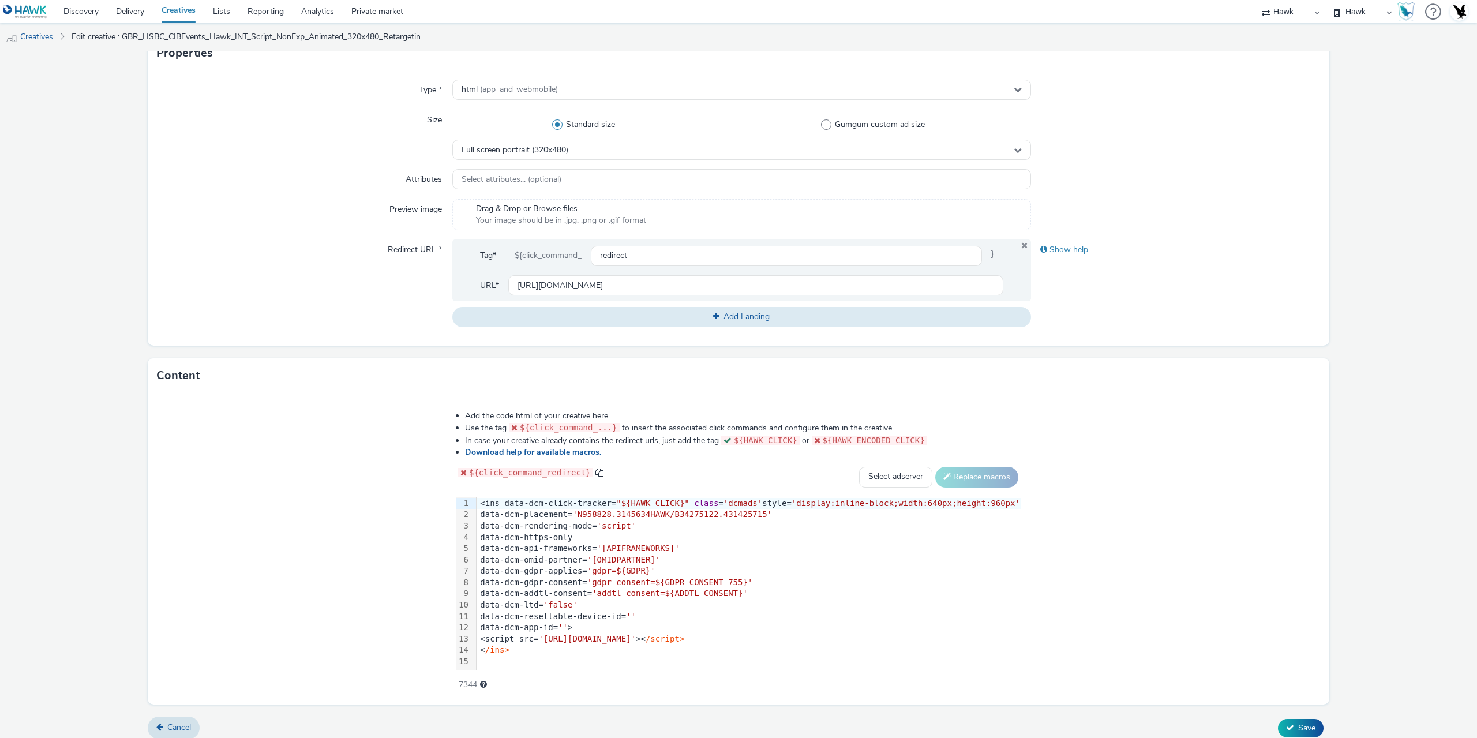
scroll to position [289, 0]
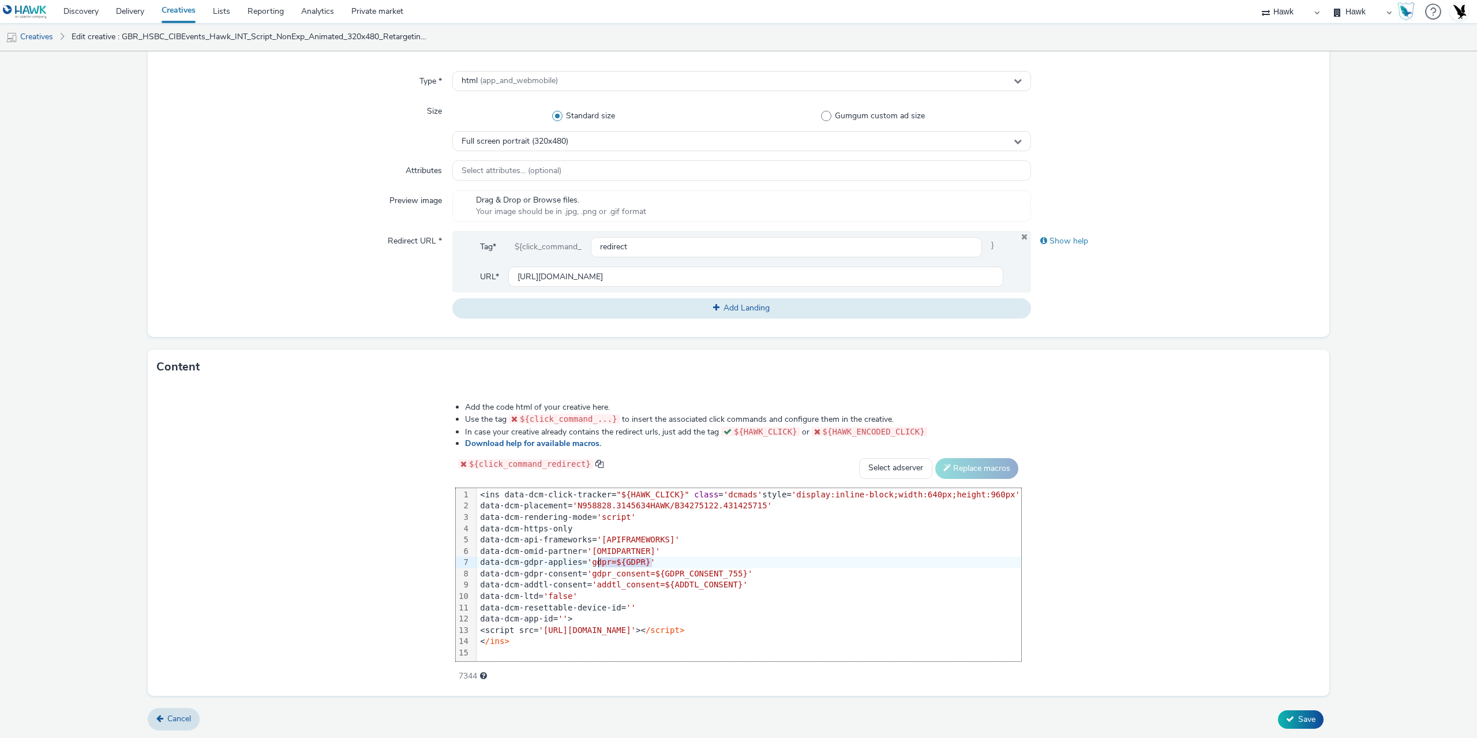
drag, startPoint x: 666, startPoint y: 562, endPoint x: 612, endPoint y: 565, distance: 53.7
click at [612, 565] on span "'gdpr=${GDPR}'" at bounding box center [621, 561] width 68 height 9
drag, startPoint x: 755, startPoint y: 574, endPoint x: 613, endPoint y: 577, distance: 141.4
click at [613, 577] on div "data-dcm-gdpr-consent= 'gdpr_consent=${GDPR_CONSENT_755}'" at bounding box center [749, 574] width 545 height 12
click at [767, 586] on div "data-dcm-addtl-consent= 'addtl_consent=${ADDTL_CONSENT}'" at bounding box center [749, 585] width 545 height 12
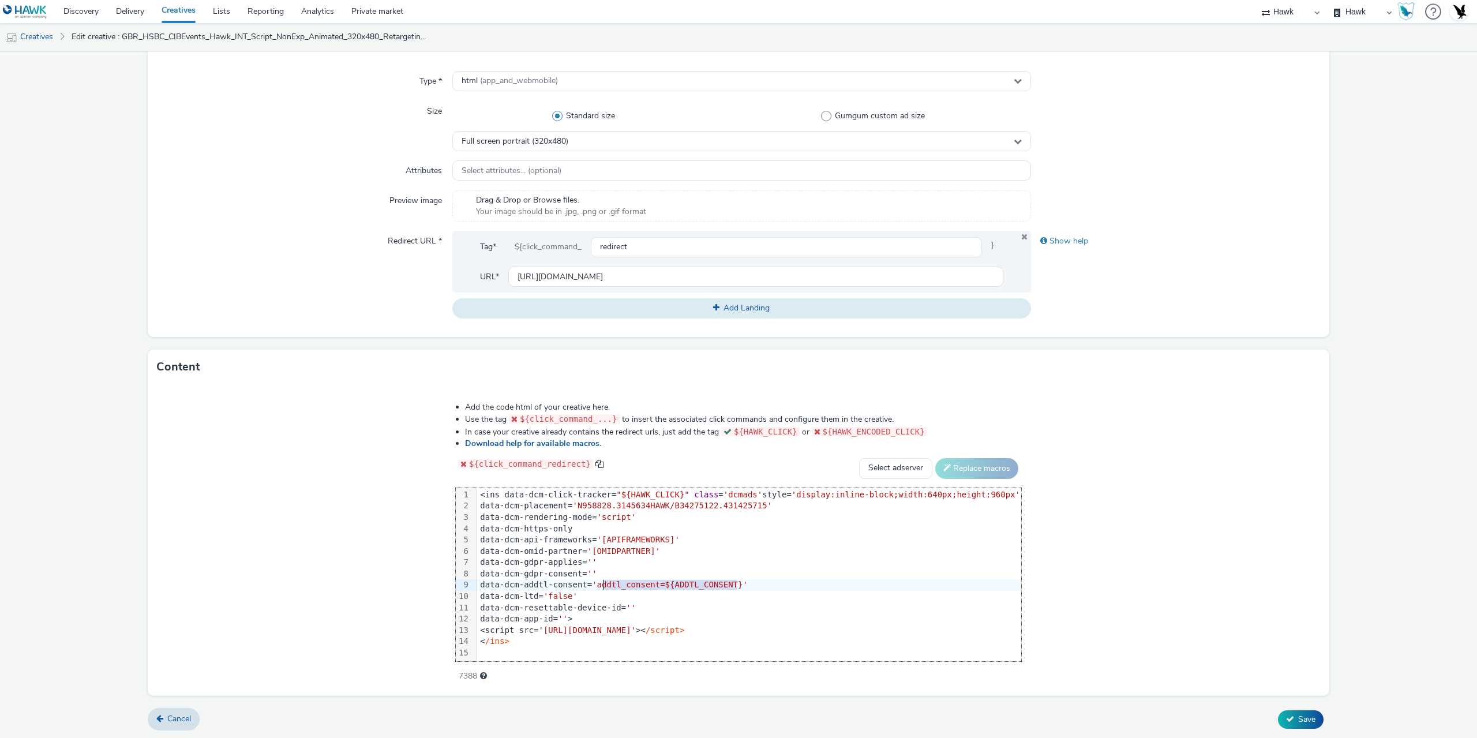
drag, startPoint x: 749, startPoint y: 584, endPoint x: 616, endPoint y: 583, distance: 133.3
click at [616, 583] on span "'addtl_consent=${ADDTL_CONSENT}'" at bounding box center [670, 584] width 156 height 9
drag, startPoint x: 1291, startPoint y: 715, endPoint x: 1283, endPoint y: 705, distance: 13.2
click at [1298, 715] on span "Save" at bounding box center [1306, 719] width 17 height 11
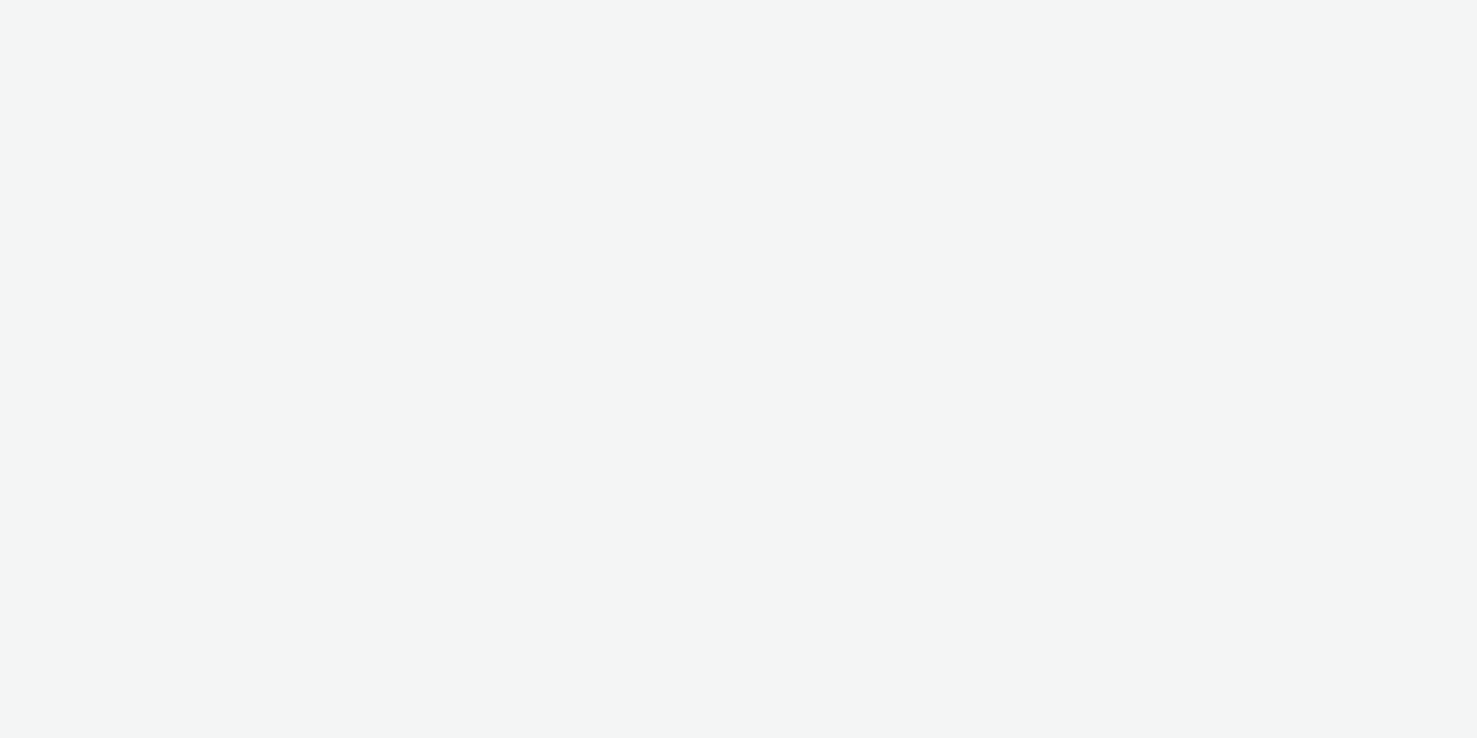
select select "11a7df10-284f-415c-b52a-427acf4c31ae"
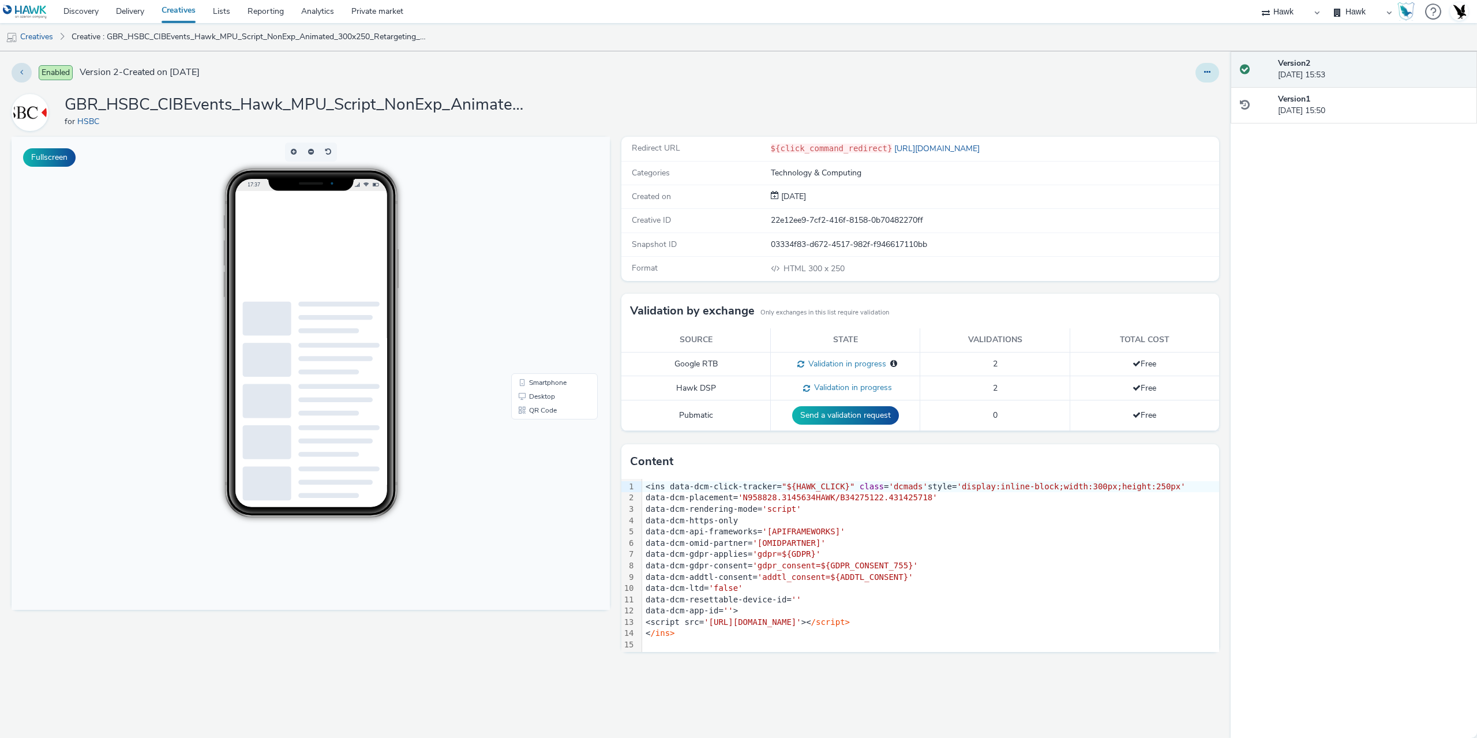
click at [1200, 77] on button at bounding box center [1207, 73] width 24 height 20
click at [1180, 93] on link "Edit" at bounding box center [1175, 95] width 87 height 23
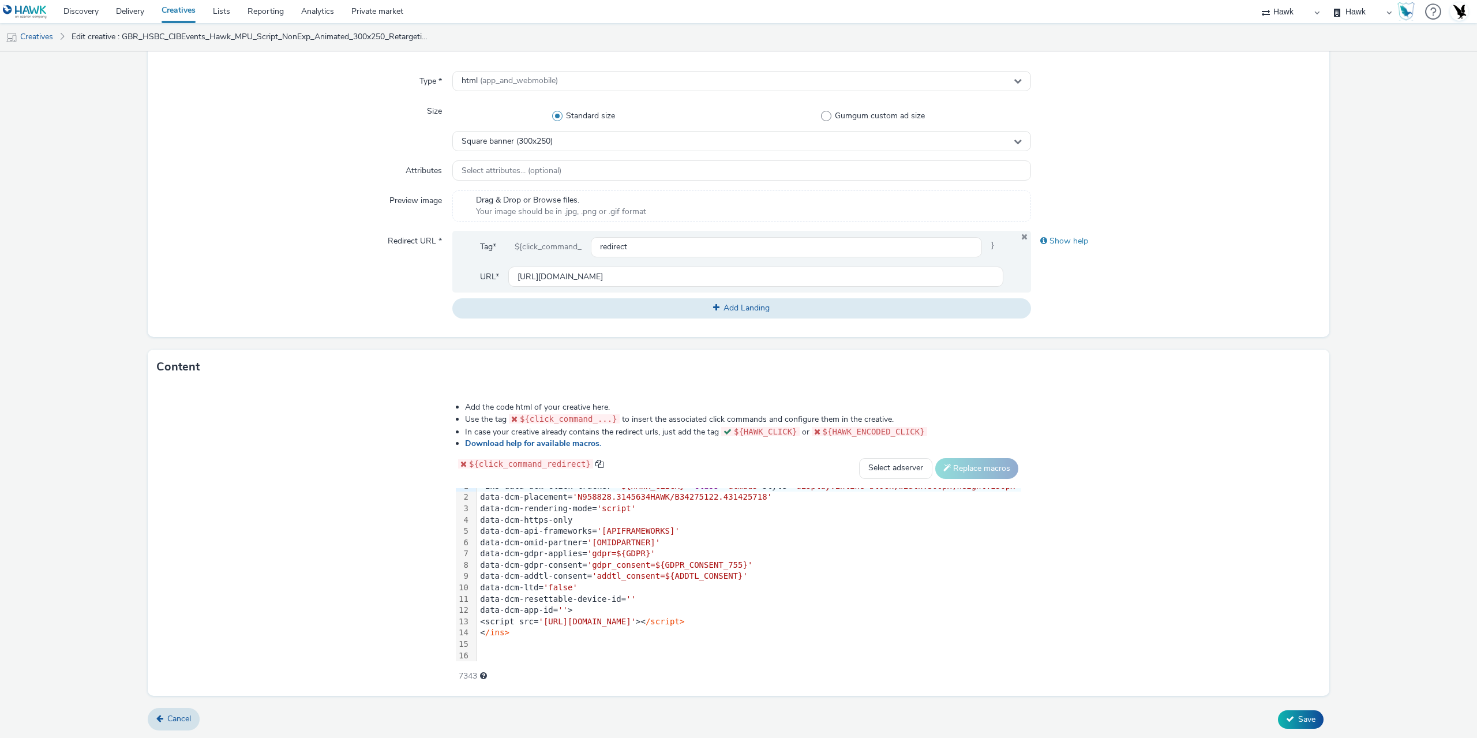
scroll to position [12, 0]
drag, startPoint x: 751, startPoint y: 571, endPoint x: 614, endPoint y: 568, distance: 136.2
click at [614, 569] on span "'addtl_consent=${ADDTL_CONSENT}'" at bounding box center [670, 573] width 156 height 9
drag, startPoint x: 756, startPoint y: 561, endPoint x: 613, endPoint y: 558, distance: 142.5
click at [613, 558] on span "'gdpr_consent=${GDPR_CONSENT_755}'" at bounding box center [670, 562] width 166 height 9
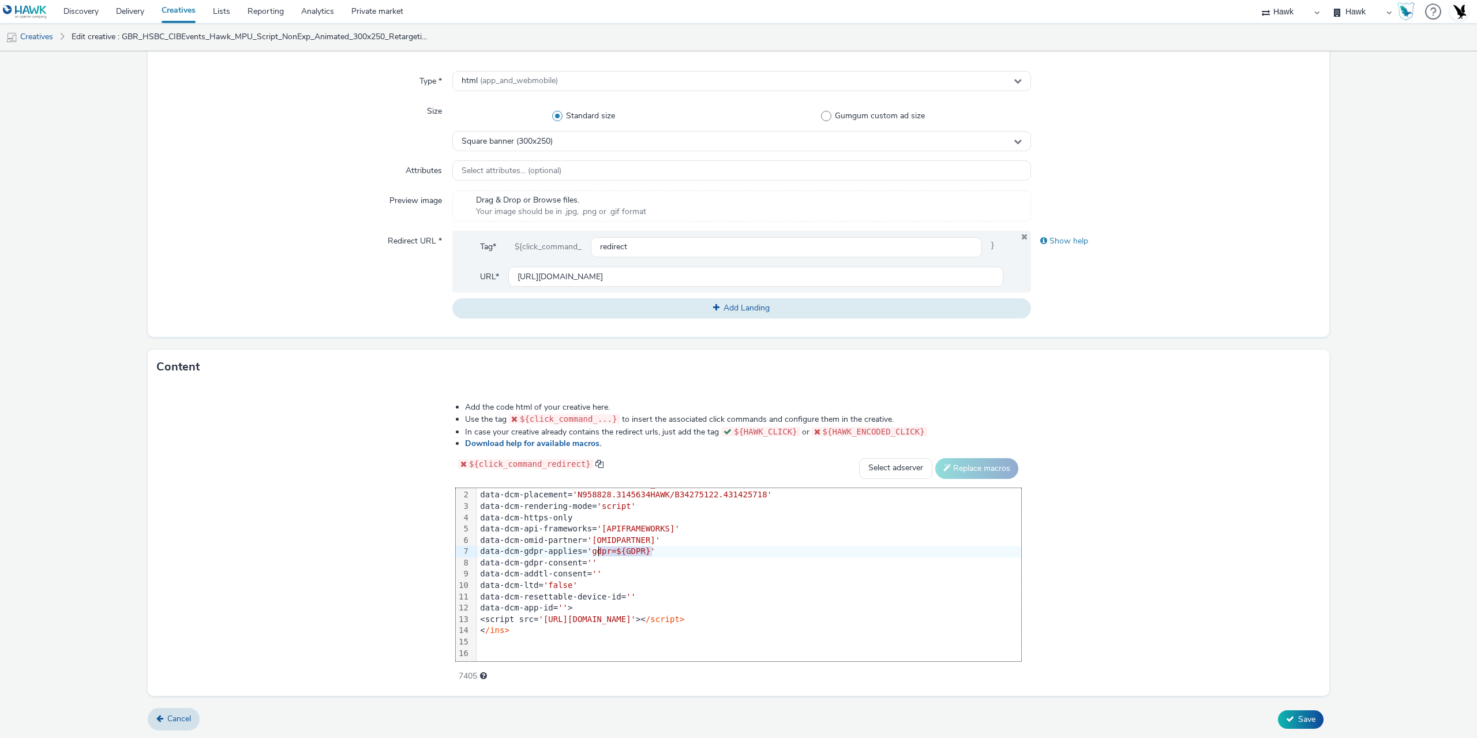
drag, startPoint x: 667, startPoint y: 552, endPoint x: 612, endPoint y: 554, distance: 54.9
click at [612, 554] on span "'gdpr=${GDPR}'" at bounding box center [621, 550] width 68 height 9
click at [1304, 725] on button "Save" at bounding box center [1301, 719] width 46 height 18
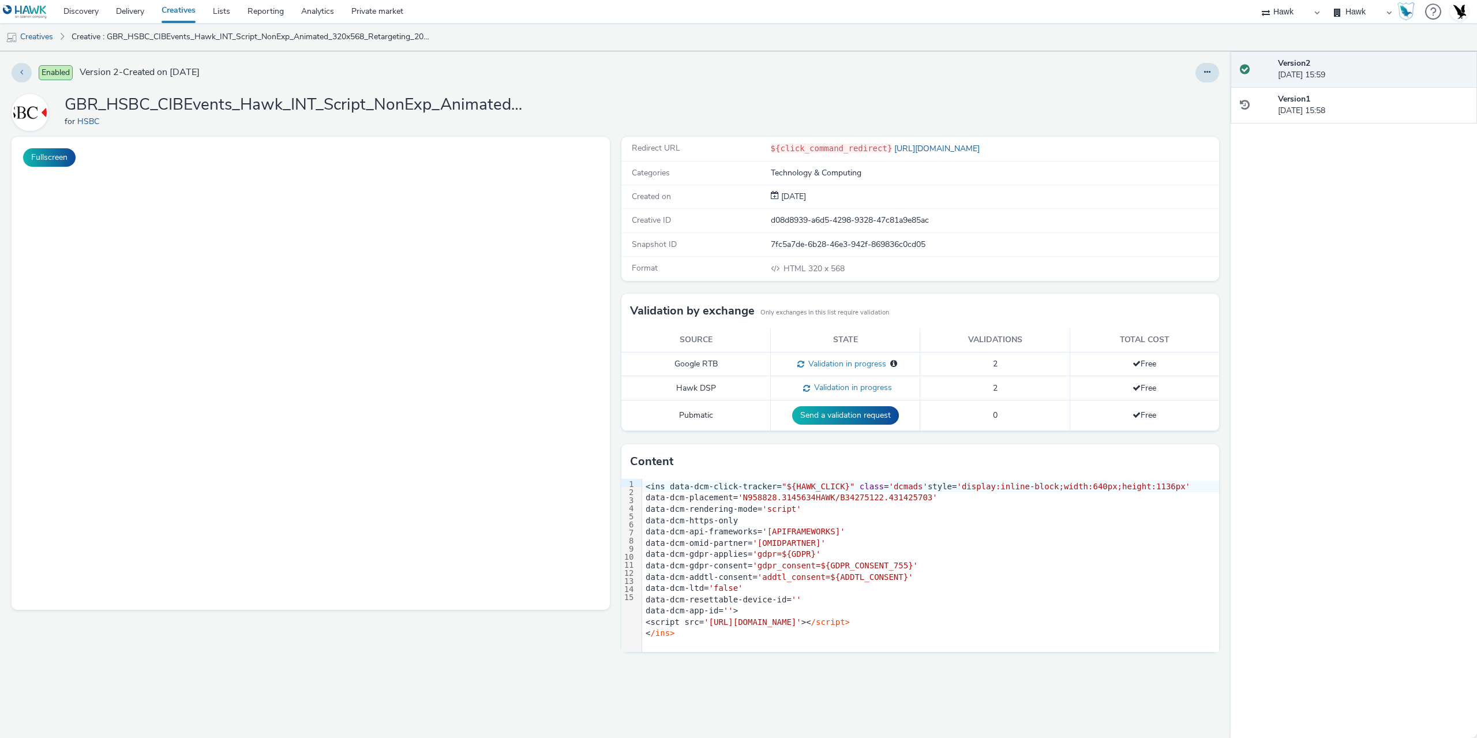
select select "11a7df10-284f-415c-b52a-427acf4c31ae"
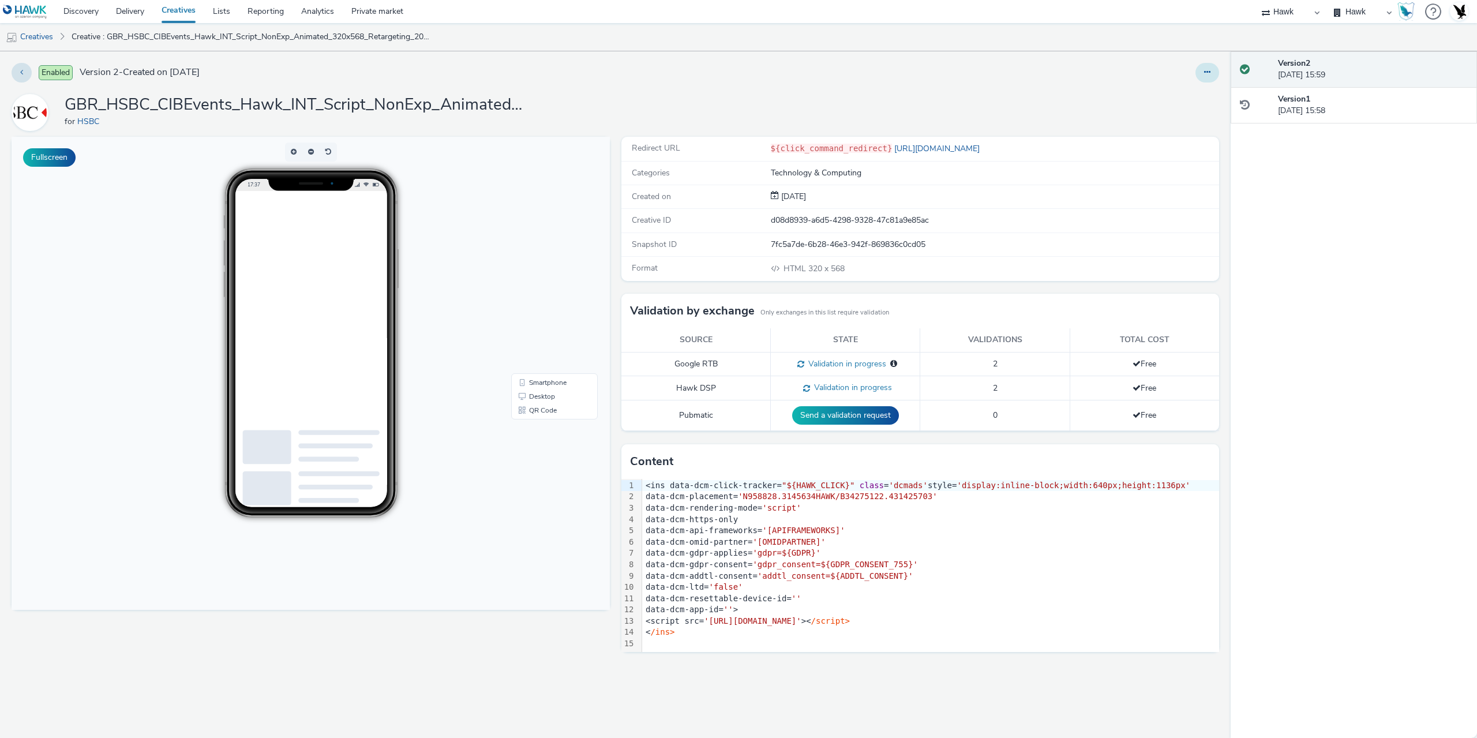
click at [1210, 78] on button at bounding box center [1207, 73] width 24 height 20
click at [1173, 91] on link "Edit" at bounding box center [1175, 95] width 87 height 23
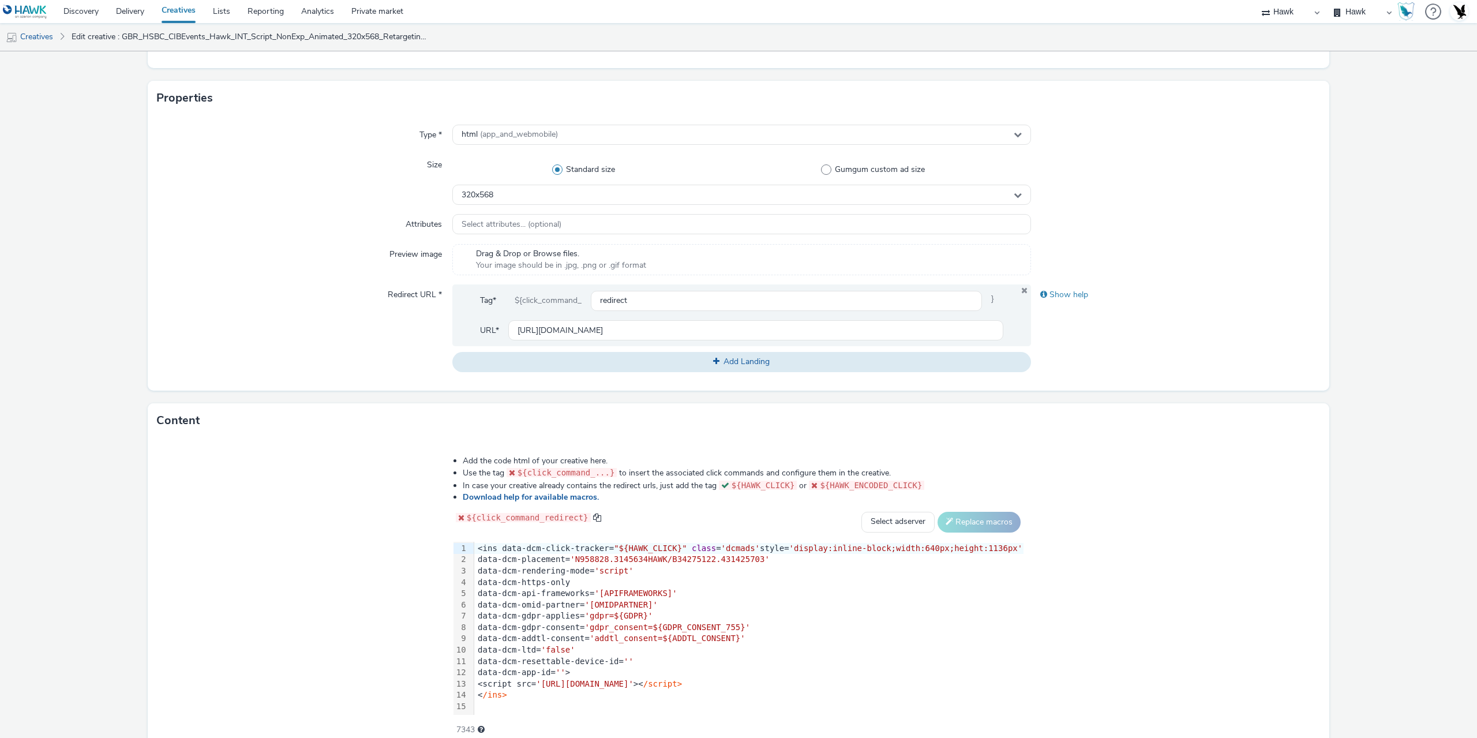
scroll to position [289, 0]
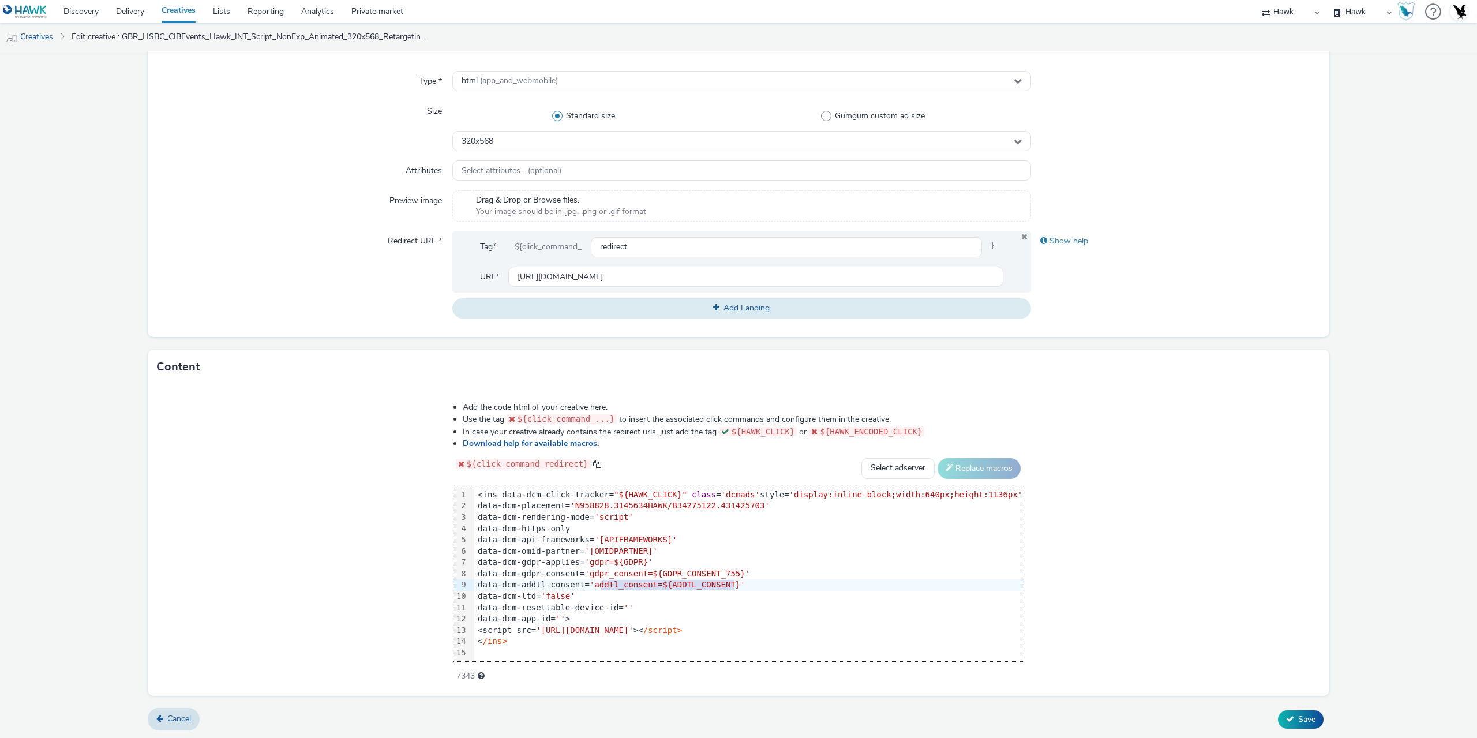
drag, startPoint x: 748, startPoint y: 583, endPoint x: 616, endPoint y: 581, distance: 131.5
click at [616, 581] on span "'addtl_consent=${ADDTL_CONSENT}'" at bounding box center [668, 584] width 156 height 9
drag, startPoint x: 753, startPoint y: 573, endPoint x: 611, endPoint y: 577, distance: 142.5
click at [611, 577] on span "'gdpr_consent=${GDPR_CONSENT_755}'" at bounding box center [668, 573] width 166 height 9
drag, startPoint x: 664, startPoint y: 564, endPoint x: 611, endPoint y: 565, distance: 52.5
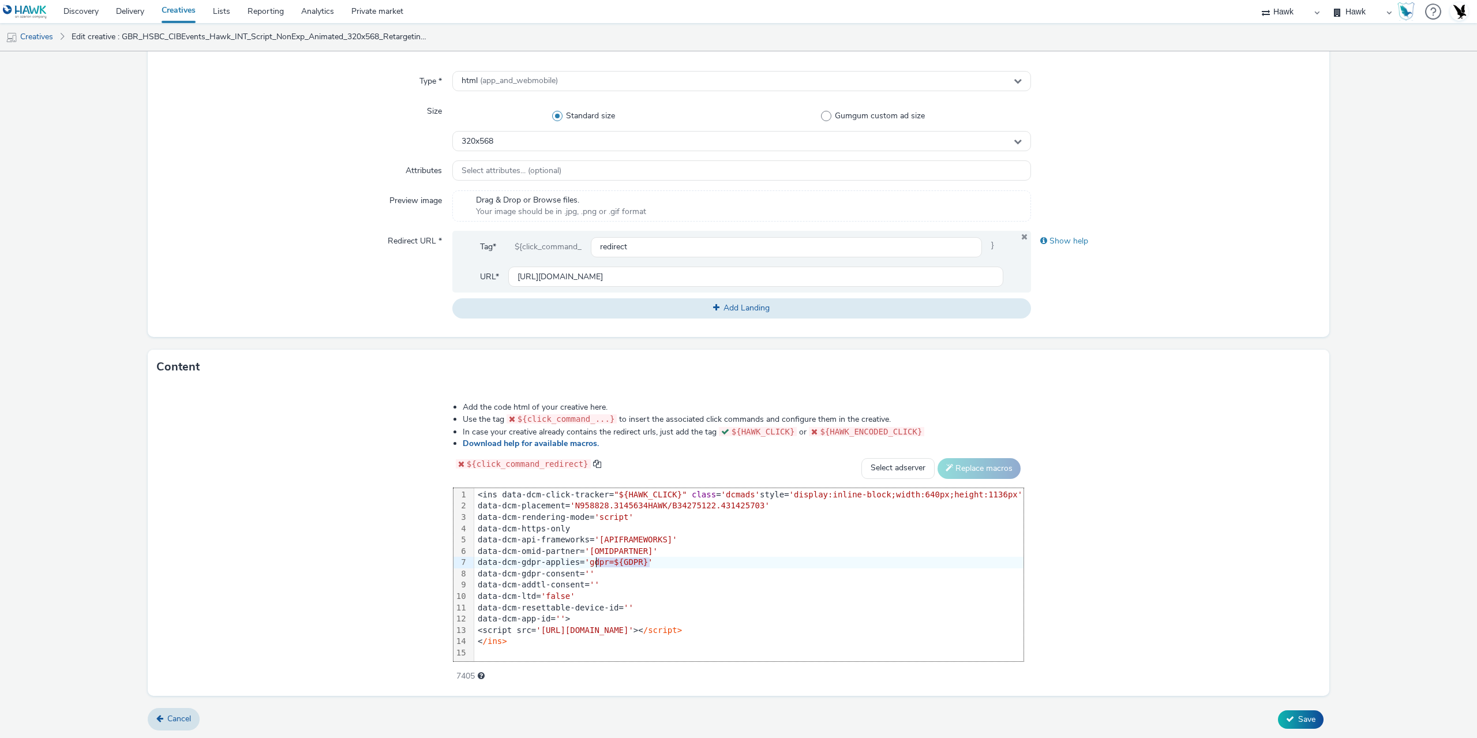
click at [611, 565] on span "'gdpr=${GDPR}'" at bounding box center [619, 561] width 68 height 9
click at [1299, 716] on span "Save" at bounding box center [1306, 719] width 17 height 11
